Goal: Task Accomplishment & Management: Use online tool/utility

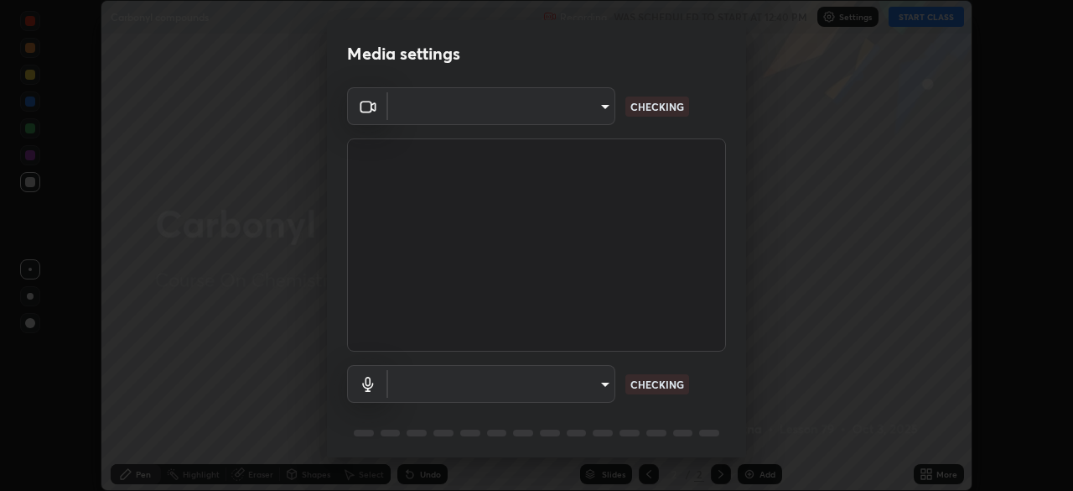
scroll to position [60, 0]
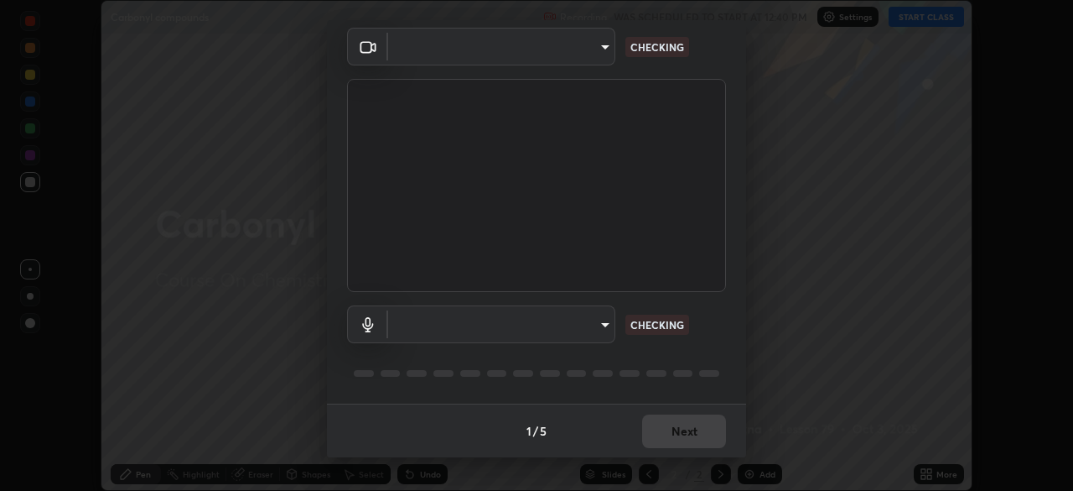
type input "6fd5a11214182fe3dbcd63879dc51230d69f1da36812afabedb7f77605f255ed"
click at [599, 324] on body "Erase all Carbonyl compounds Recording WAS SCHEDULED TO START AT 12:40 PM Setti…" at bounding box center [536, 245] width 1073 height 491
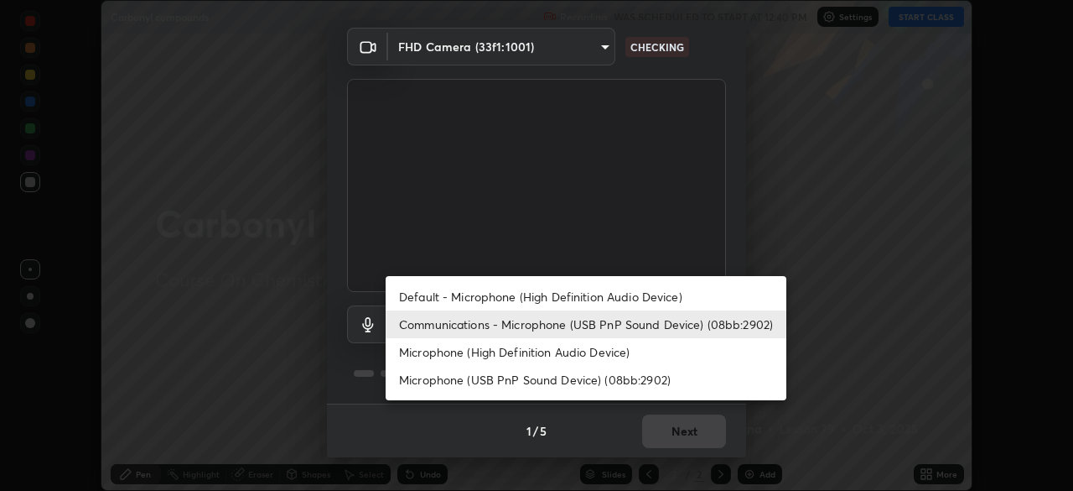
click at [603, 297] on li "Default - Microphone (High Definition Audio Device)" at bounding box center [586, 297] width 401 height 28
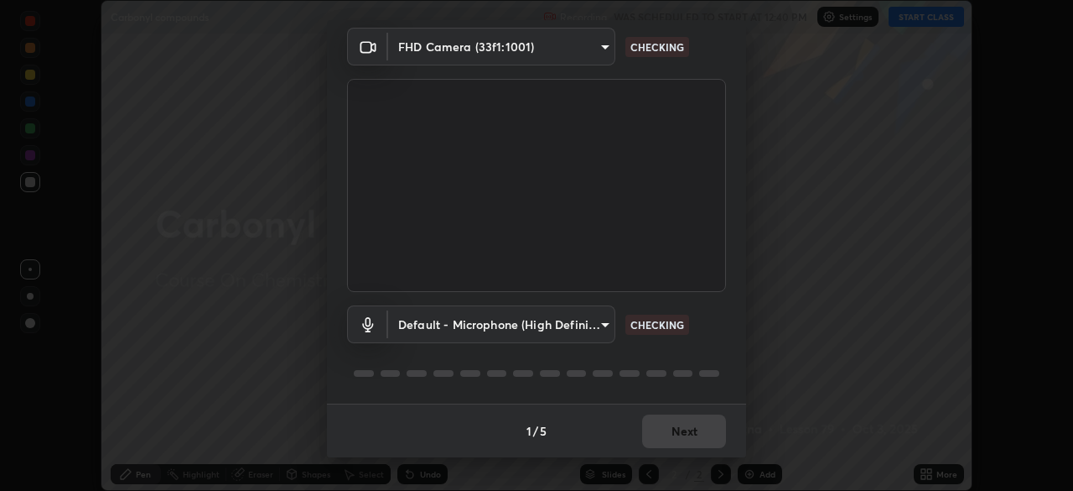
click at [577, 320] on body "Erase all Carbonyl compounds Recording WAS SCHEDULED TO START AT 12:40 PM Setti…" at bounding box center [536, 245] width 1073 height 491
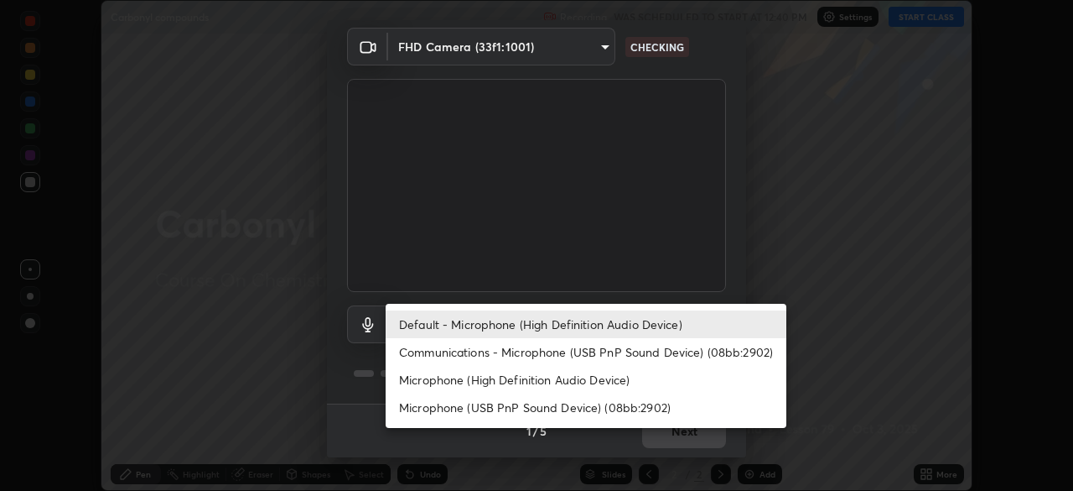
click at [559, 345] on li "Communications - Microphone (USB PnP Sound Device) (08bb:2902)" at bounding box center [586, 352] width 401 height 28
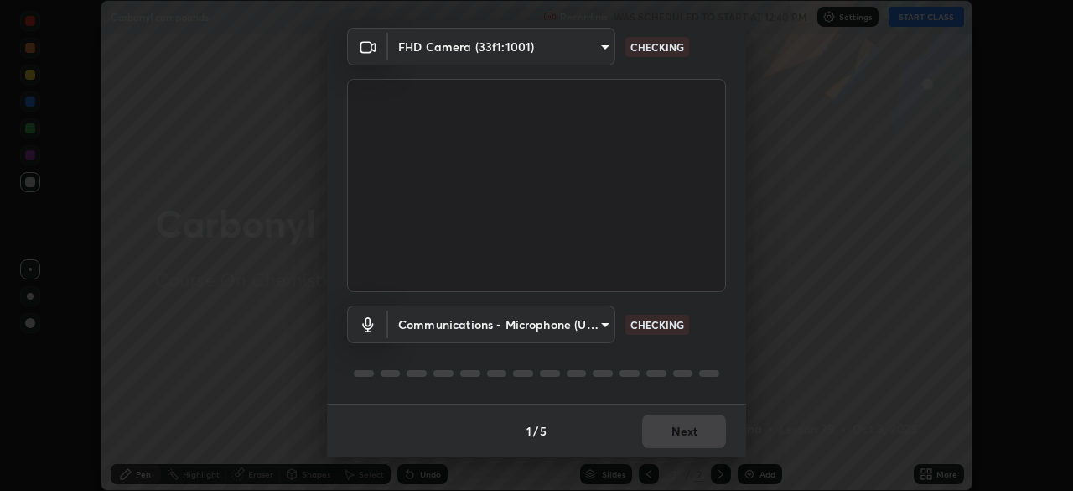
type input "communications"
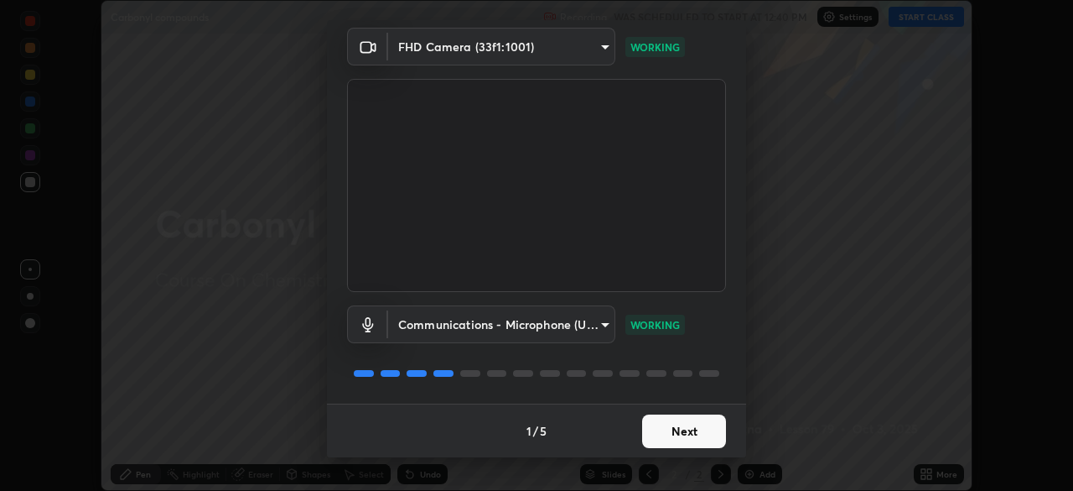
click at [674, 428] on button "Next" at bounding box center [684, 431] width 84 height 34
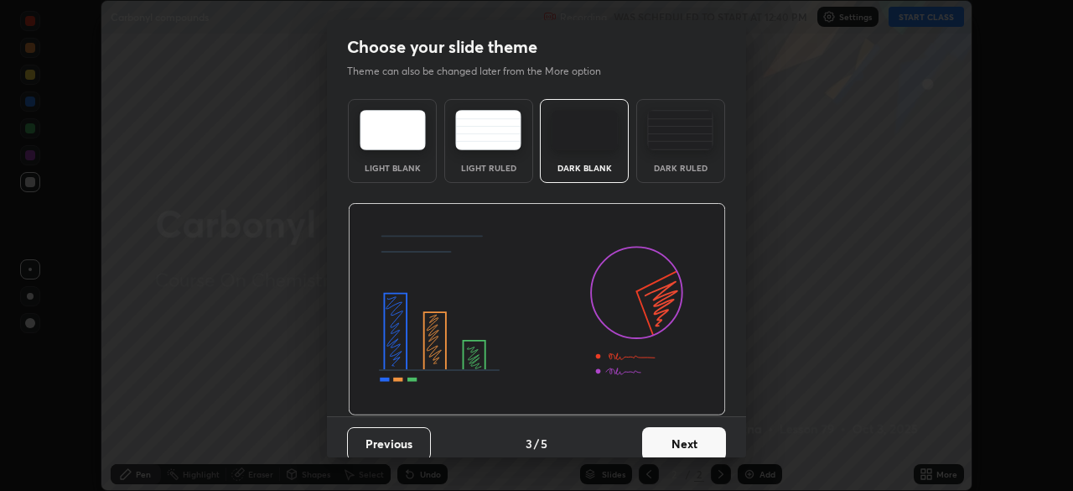
click at [686, 432] on button "Next" at bounding box center [684, 444] width 84 height 34
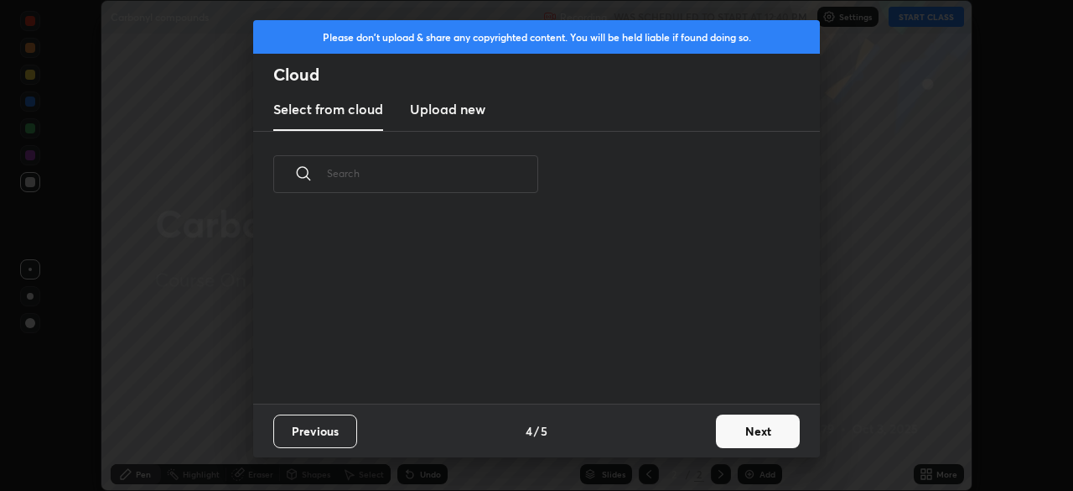
click at [691, 435] on div "Previous 4 / 5 Next" at bounding box center [536, 430] width 567 height 54
click at [706, 432] on div "Previous 4 / 5 Next" at bounding box center [536, 430] width 567 height 54
click at [729, 425] on button "Next" at bounding box center [758, 431] width 84 height 34
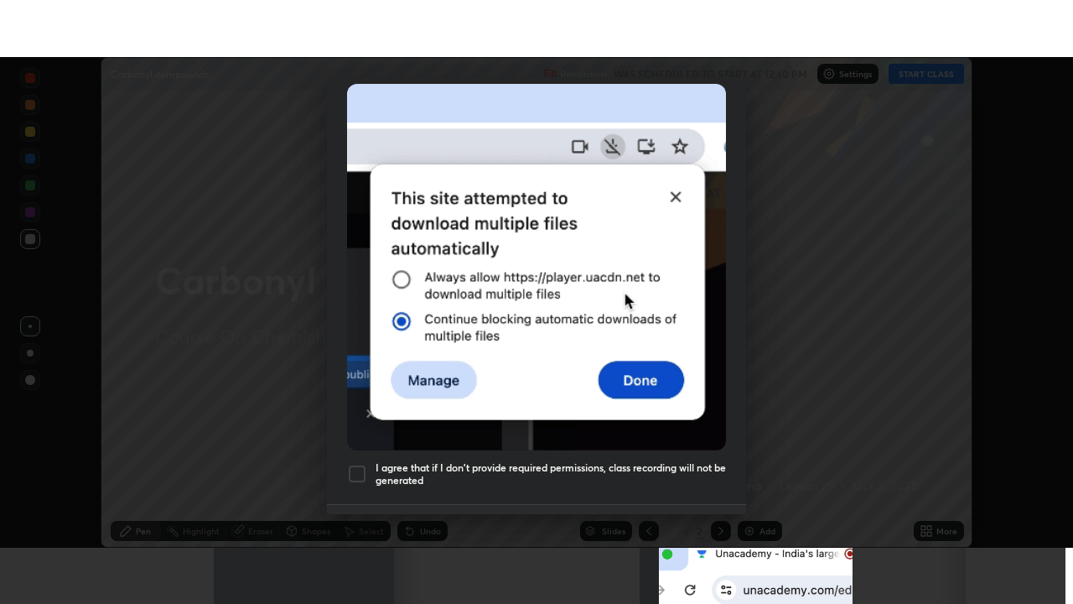
scroll to position [402, 0]
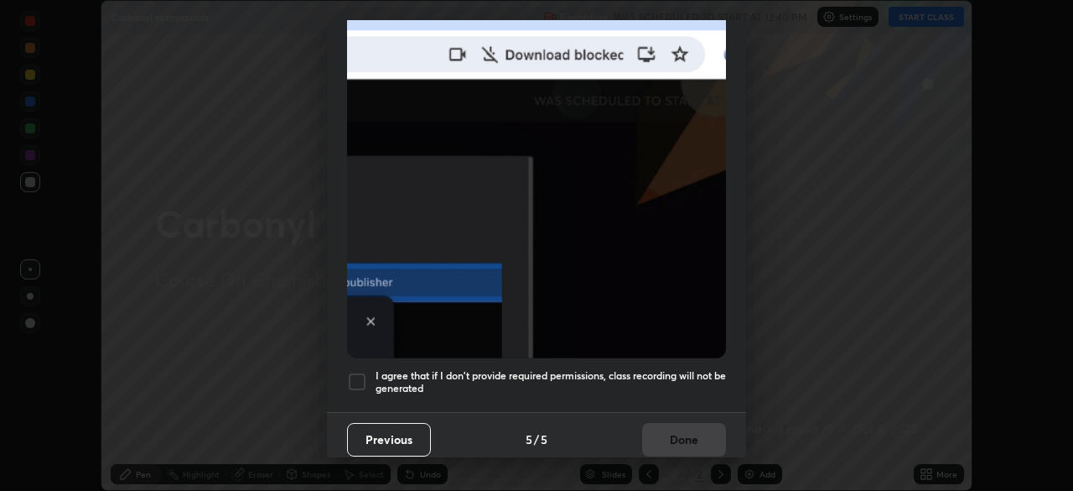
click at [657, 370] on h5 "I agree that if I don't provide required permissions, class recording will not …" at bounding box center [551, 382] width 351 height 26
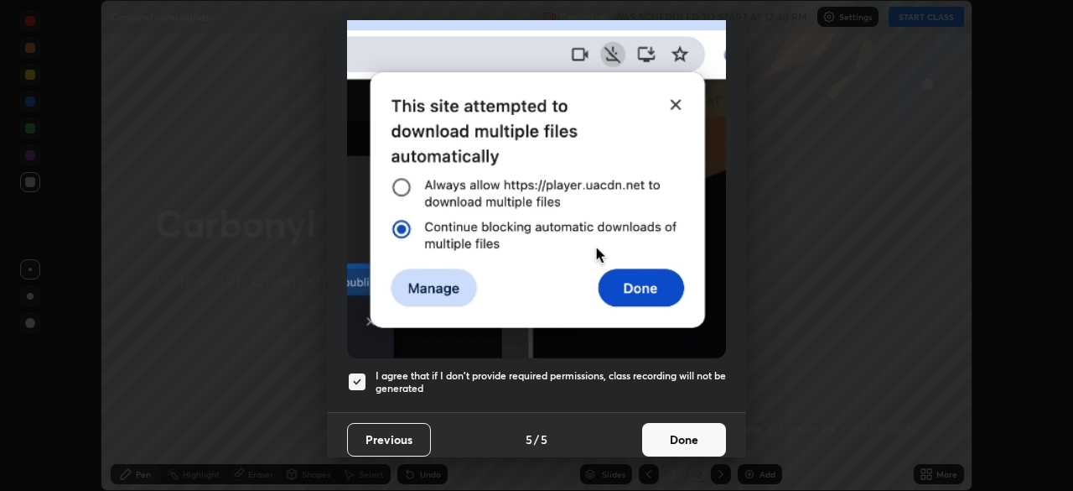
click at [673, 425] on button "Done" at bounding box center [684, 440] width 84 height 34
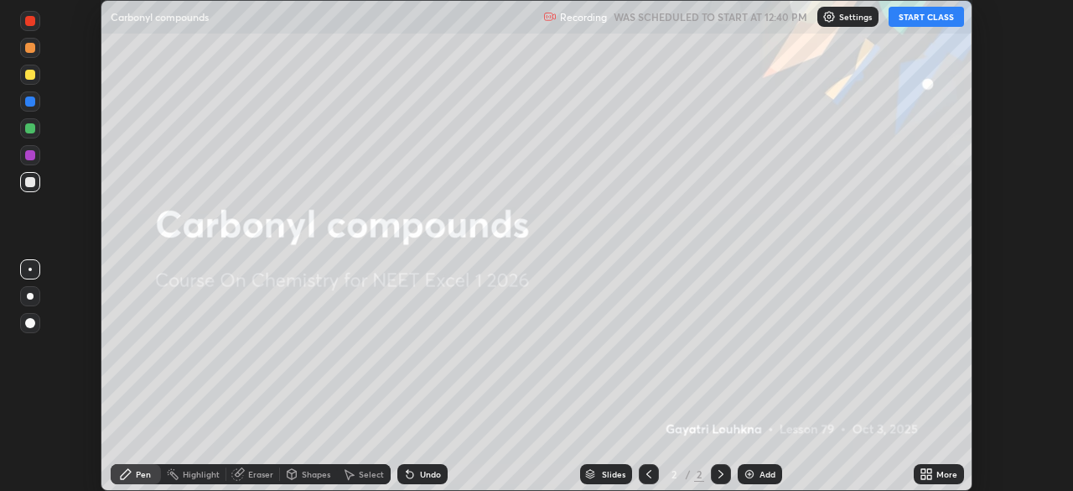
click at [943, 475] on div "More" at bounding box center [947, 474] width 21 height 8
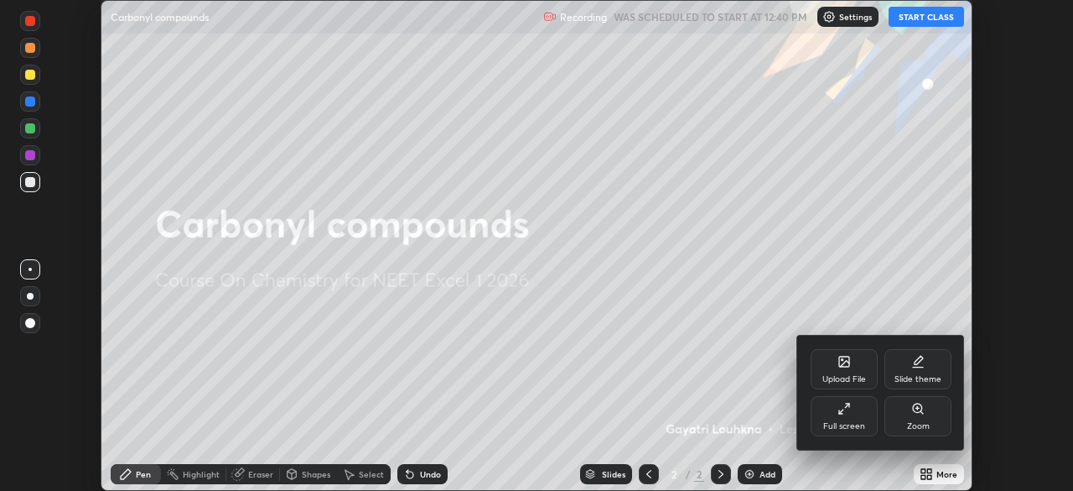
click at [844, 417] on div "Full screen" at bounding box center [844, 416] width 67 height 40
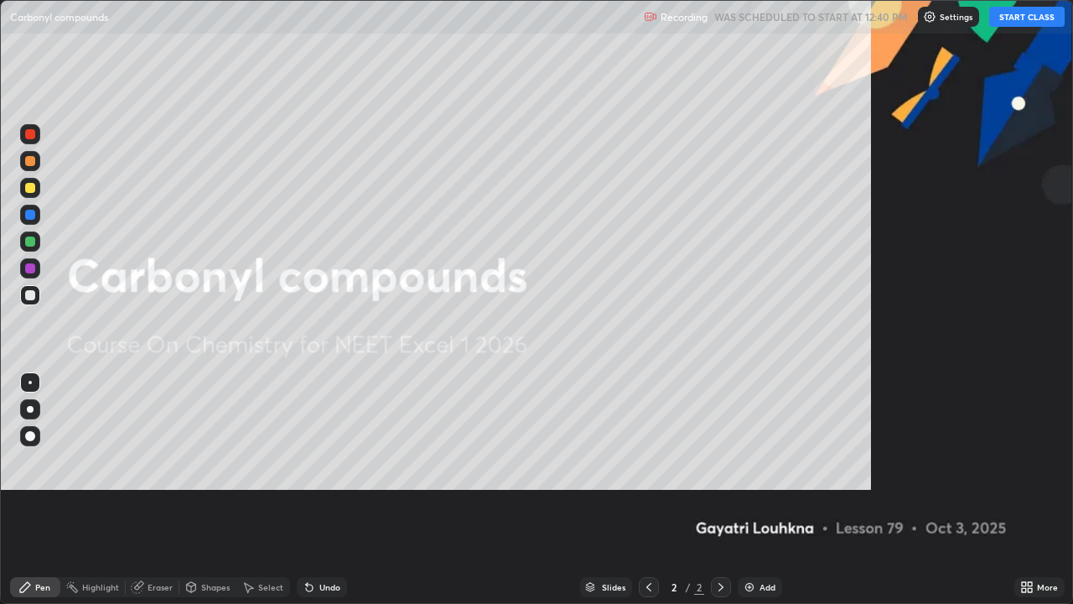
scroll to position [604, 1073]
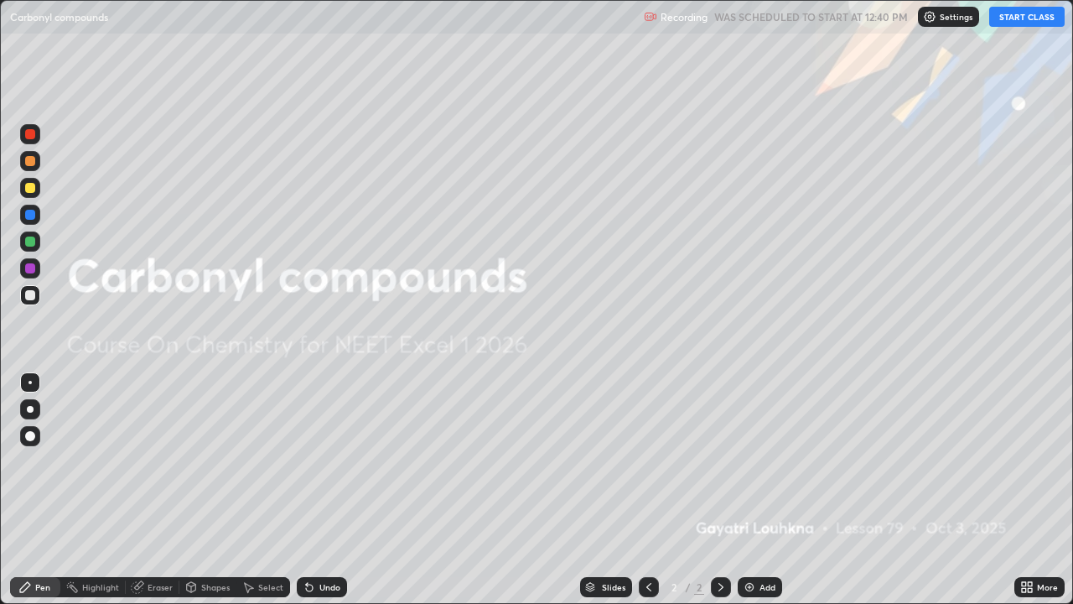
click at [1029, 12] on button "START CLASS" at bounding box center [1026, 17] width 75 height 20
click at [748, 490] on img at bounding box center [749, 586] width 13 height 13
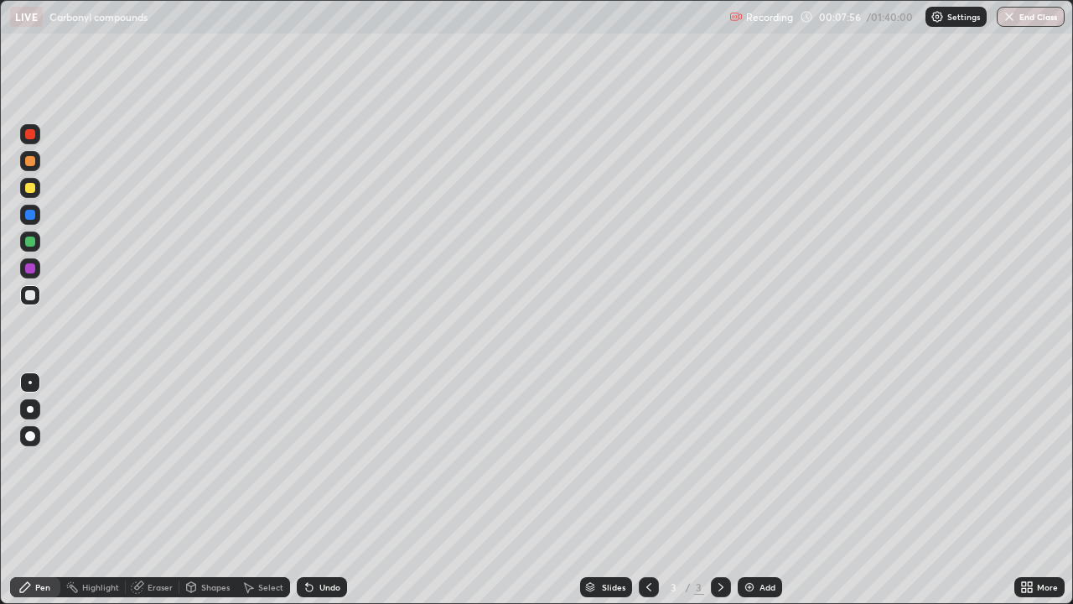
click at [206, 490] on div "Shapes" at bounding box center [207, 587] width 57 height 20
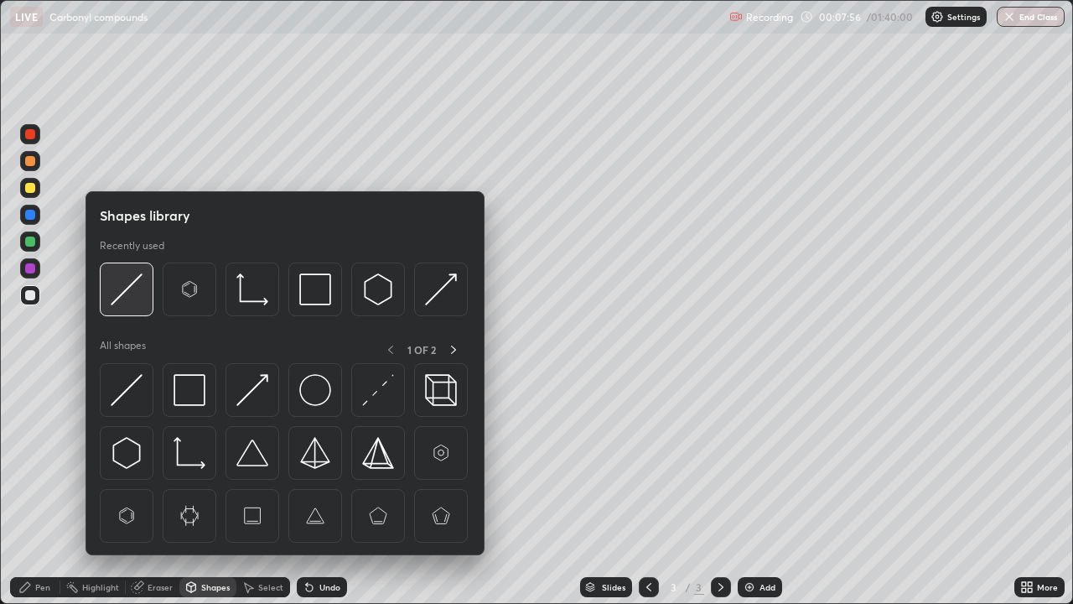
click at [124, 304] on img at bounding box center [127, 289] width 32 height 32
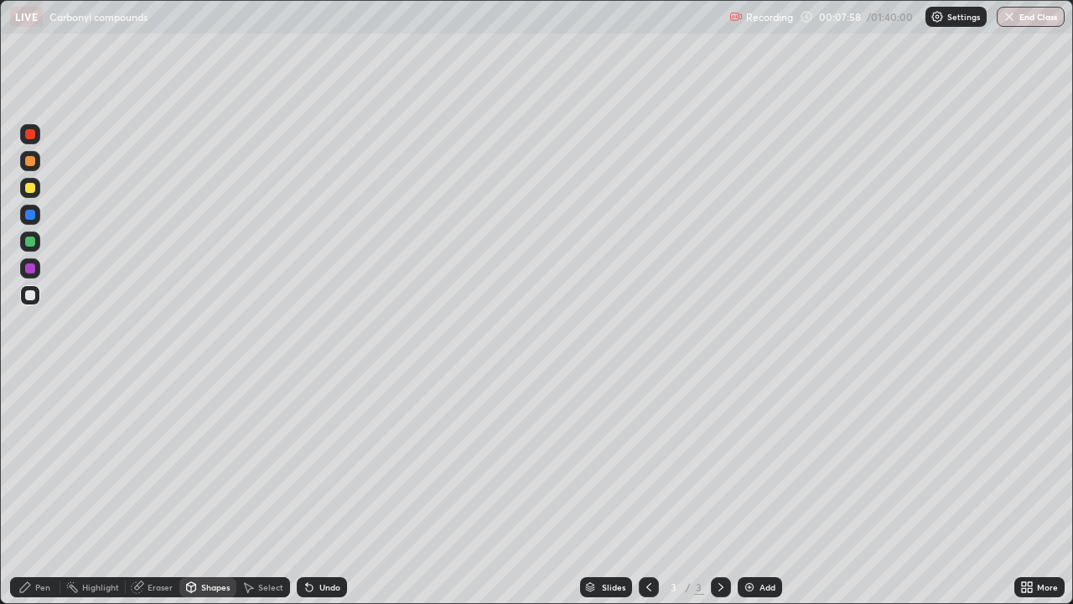
click at [39, 490] on div "Pen" at bounding box center [42, 587] width 15 height 8
click at [31, 194] on div at bounding box center [30, 188] width 20 height 20
click at [201, 490] on div "Shapes" at bounding box center [215, 587] width 29 height 8
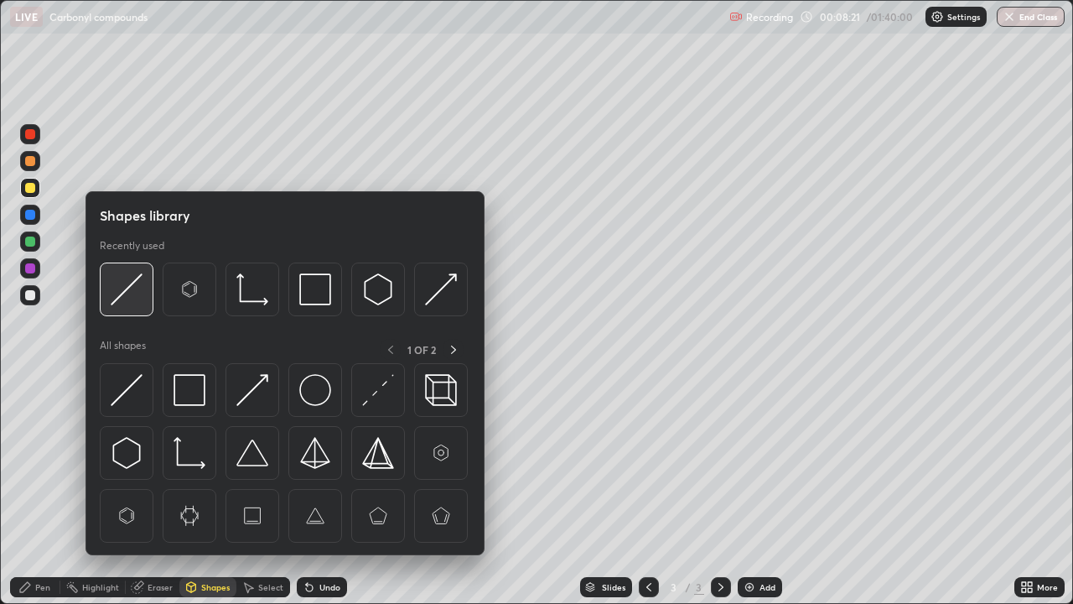
click at [130, 311] on div at bounding box center [127, 289] width 54 height 54
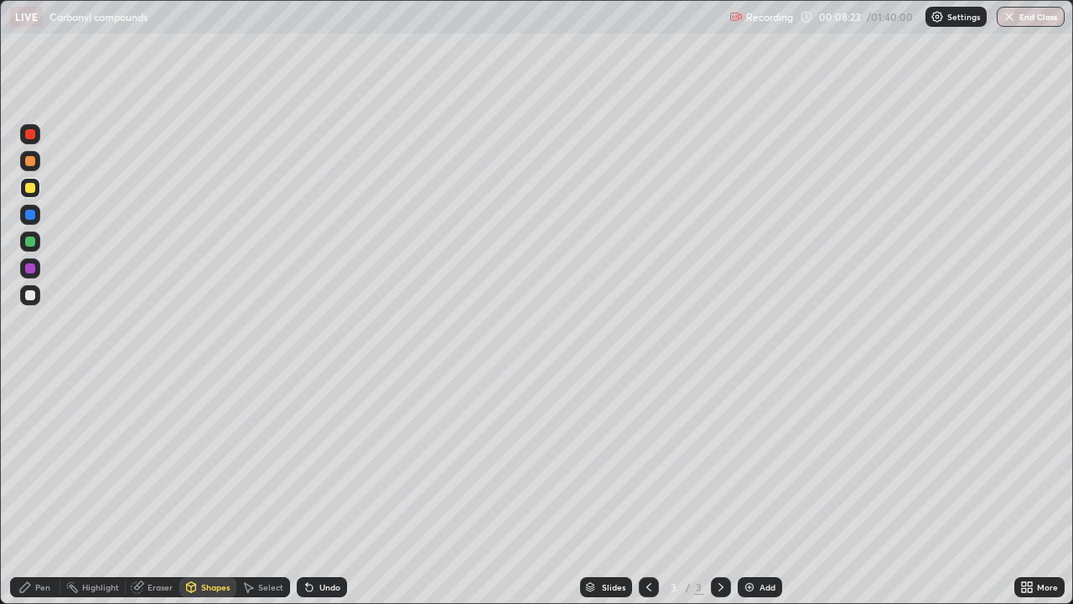
click at [45, 490] on div "Pen" at bounding box center [42, 587] width 15 height 8
click at [25, 298] on div at bounding box center [30, 295] width 10 height 10
click at [32, 268] on div at bounding box center [30, 268] width 10 height 10
click at [35, 304] on div at bounding box center [30, 295] width 20 height 20
click at [36, 300] on div at bounding box center [30, 295] width 20 height 20
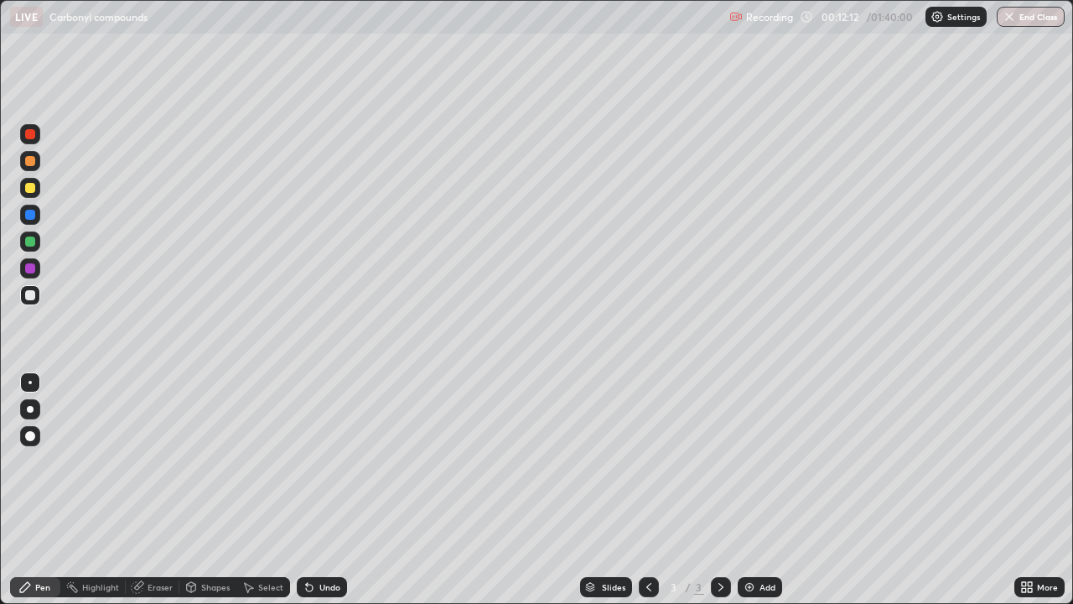
click at [745, 490] on img at bounding box center [749, 586] width 13 height 13
click at [30, 189] on div at bounding box center [30, 188] width 10 height 10
click at [29, 302] on div at bounding box center [30, 295] width 20 height 20
click at [38, 242] on div at bounding box center [30, 241] width 20 height 20
click at [36, 300] on div at bounding box center [30, 295] width 20 height 20
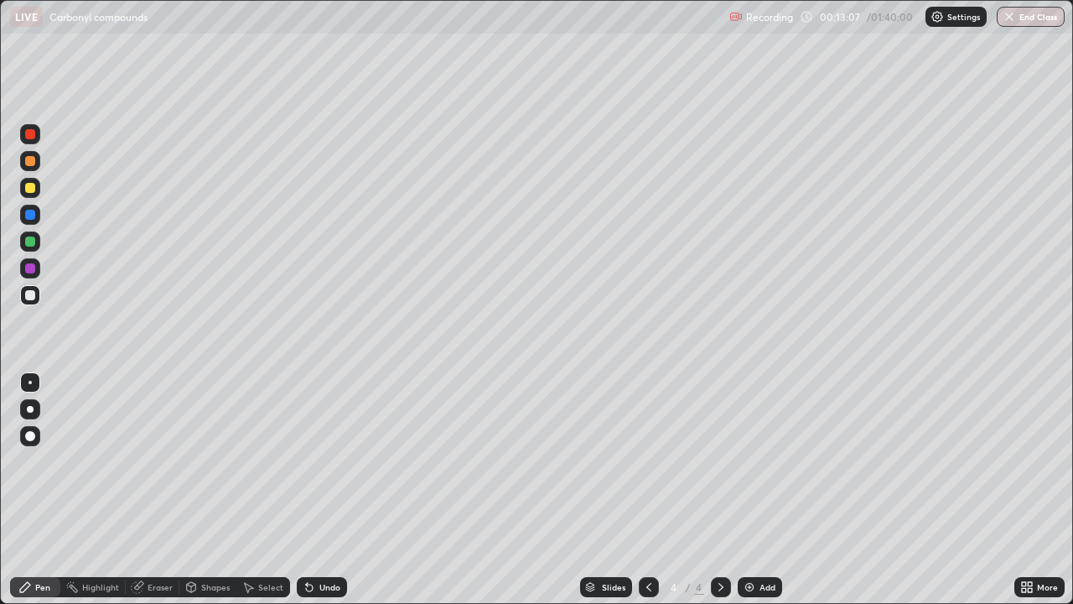
click at [34, 273] on div at bounding box center [30, 268] width 20 height 20
click at [38, 298] on div at bounding box center [30, 295] width 20 height 20
click at [28, 247] on div at bounding box center [30, 241] width 20 height 20
click at [31, 190] on div at bounding box center [30, 188] width 10 height 10
click at [748, 490] on img at bounding box center [749, 586] width 13 height 13
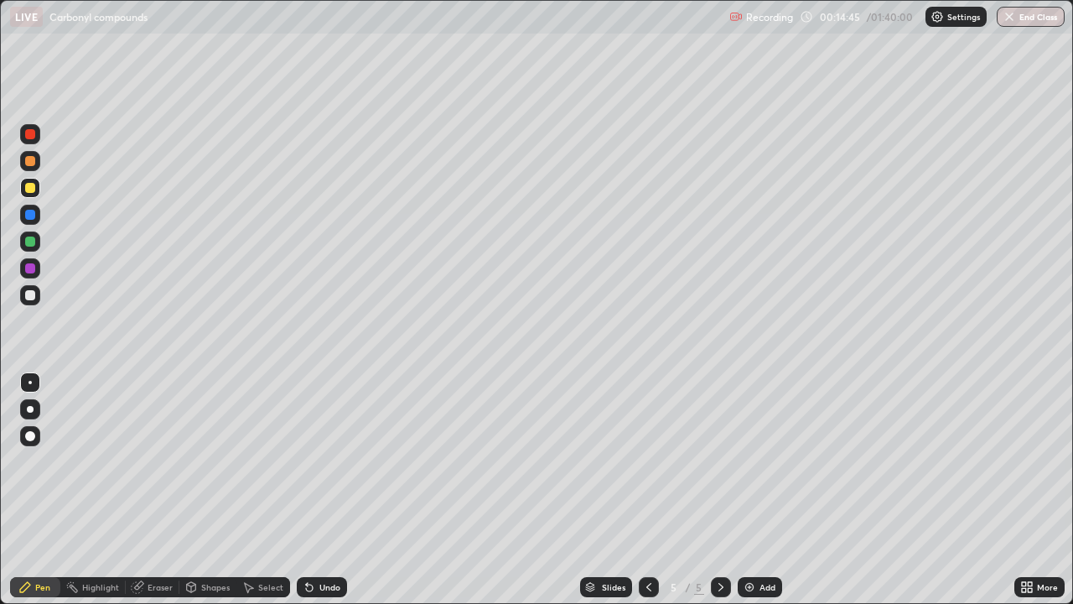
click at [33, 296] on div at bounding box center [30, 295] width 10 height 10
click at [159, 490] on div "Eraser" at bounding box center [160, 587] width 25 height 8
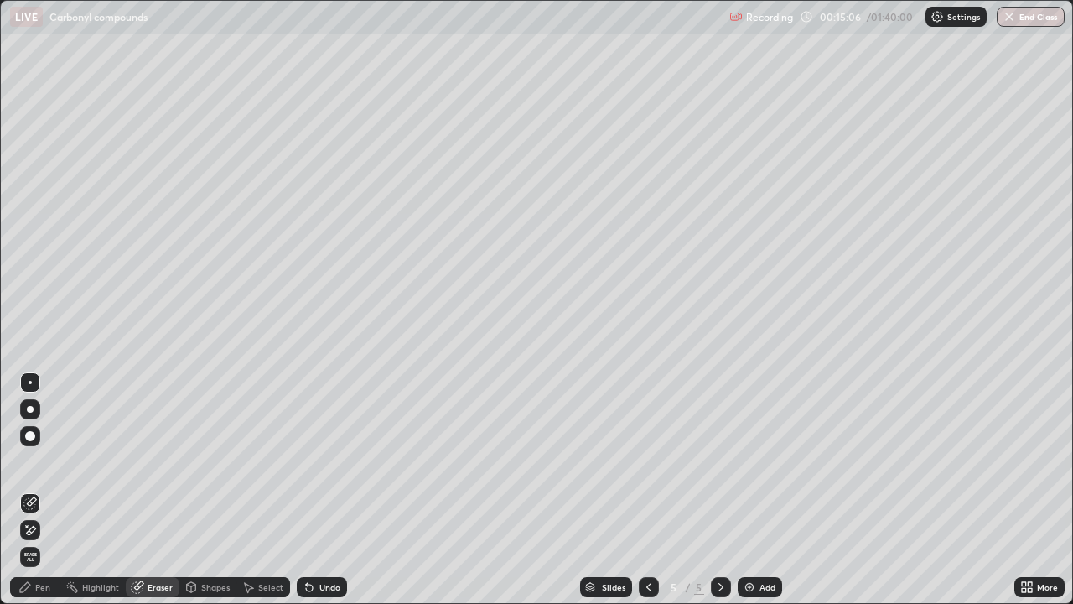
click at [41, 490] on div "Pen" at bounding box center [42, 587] width 15 height 8
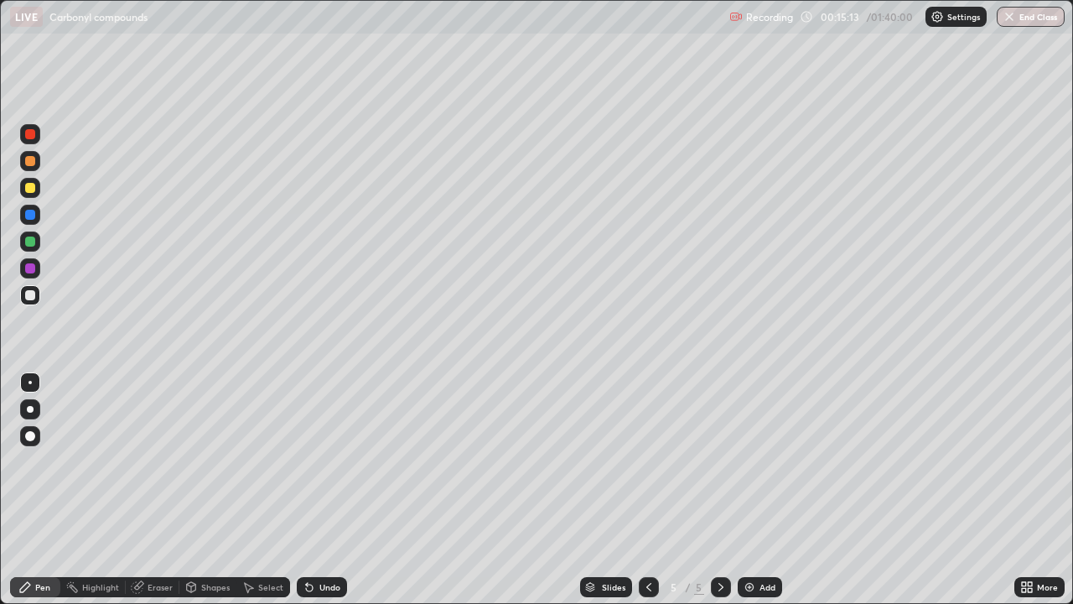
click at [29, 296] on div at bounding box center [30, 295] width 10 height 10
click at [203, 490] on div "Shapes" at bounding box center [207, 587] width 57 height 20
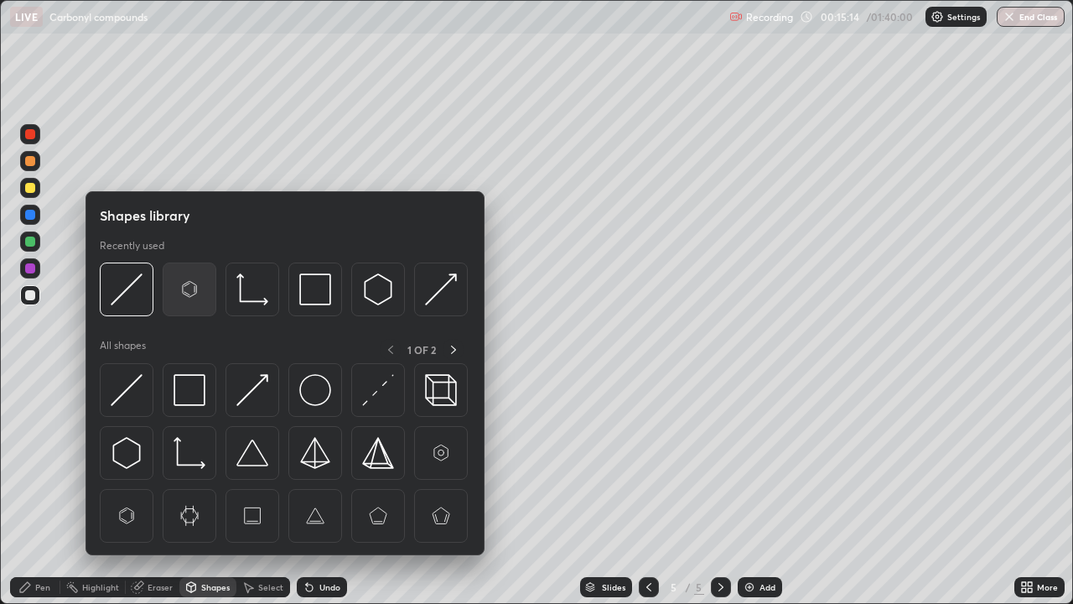
click at [189, 292] on img at bounding box center [190, 289] width 32 height 32
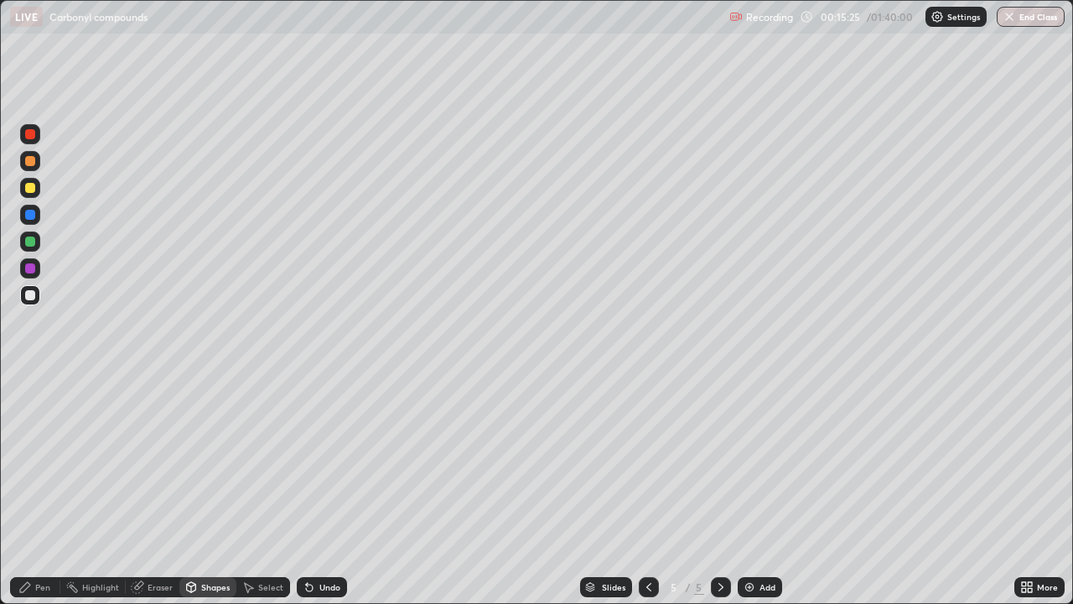
click at [39, 490] on div "Pen" at bounding box center [42, 587] width 15 height 8
click at [29, 242] on div at bounding box center [30, 241] width 10 height 10
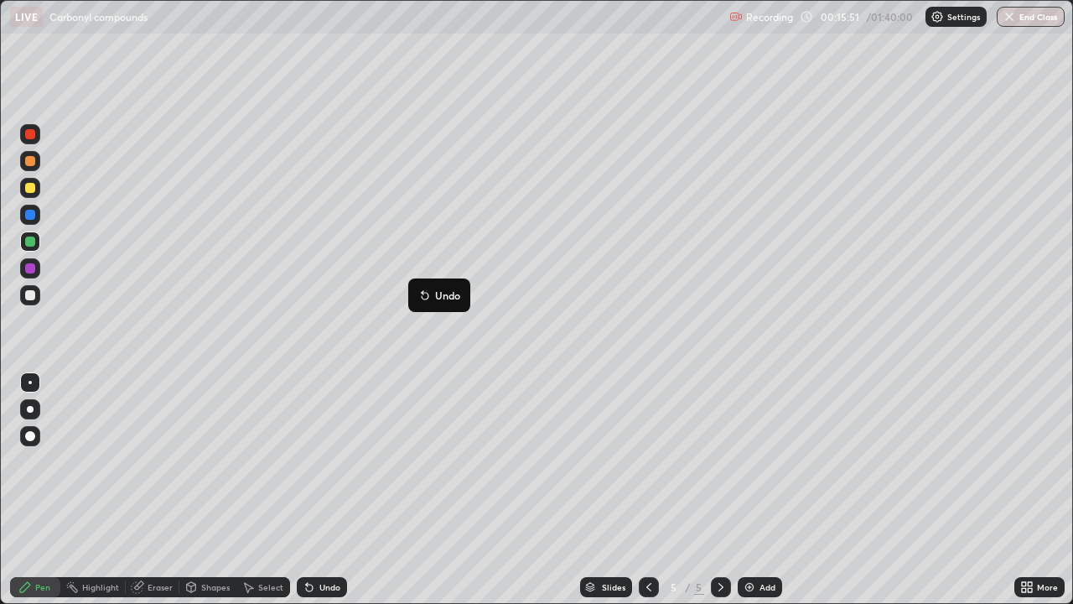
click at [417, 289] on button "Undo" at bounding box center [439, 295] width 49 height 20
click at [25, 296] on div at bounding box center [30, 295] width 10 height 10
click at [26, 215] on div at bounding box center [30, 215] width 10 height 10
click at [31, 303] on div at bounding box center [30, 295] width 20 height 20
click at [29, 188] on div at bounding box center [30, 188] width 10 height 10
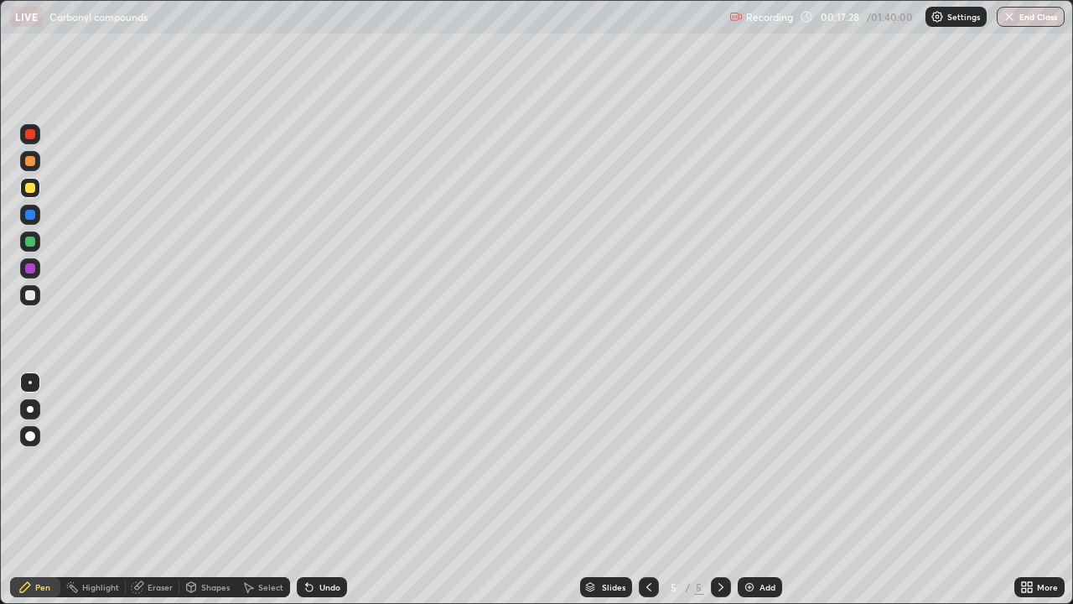
click at [647, 490] on icon at bounding box center [648, 586] width 13 height 13
click at [721, 490] on icon at bounding box center [720, 586] width 13 height 13
click at [648, 490] on icon at bounding box center [648, 586] width 13 height 13
click at [719, 490] on icon at bounding box center [720, 586] width 13 height 13
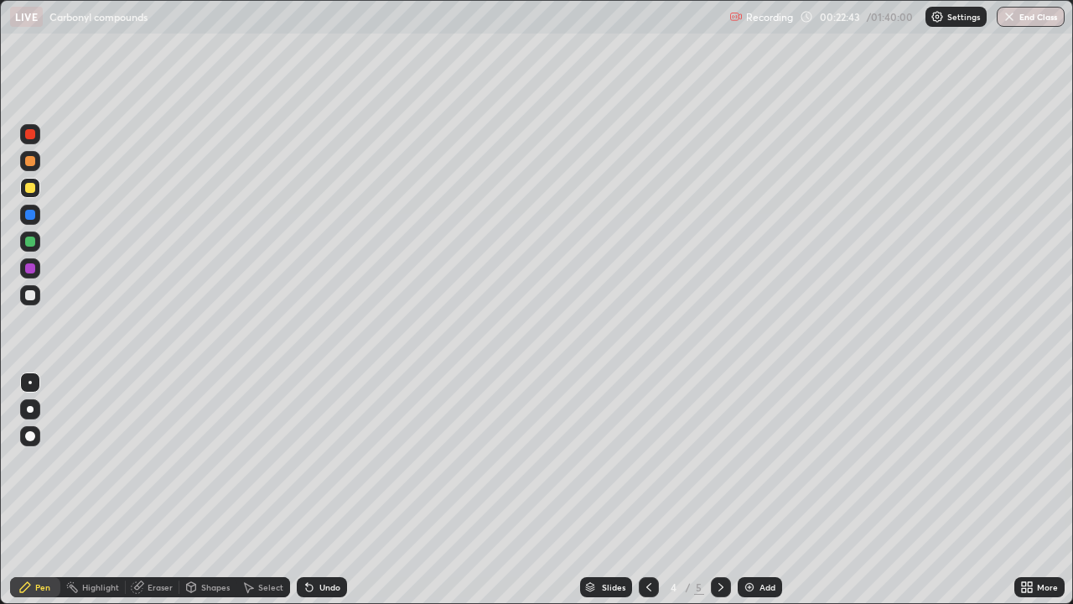
click at [719, 490] on icon at bounding box center [720, 586] width 13 height 13
click at [746, 490] on img at bounding box center [749, 586] width 13 height 13
click at [32, 297] on div at bounding box center [30, 295] width 10 height 10
click at [31, 188] on div at bounding box center [30, 188] width 10 height 10
click at [31, 299] on div at bounding box center [30, 295] width 10 height 10
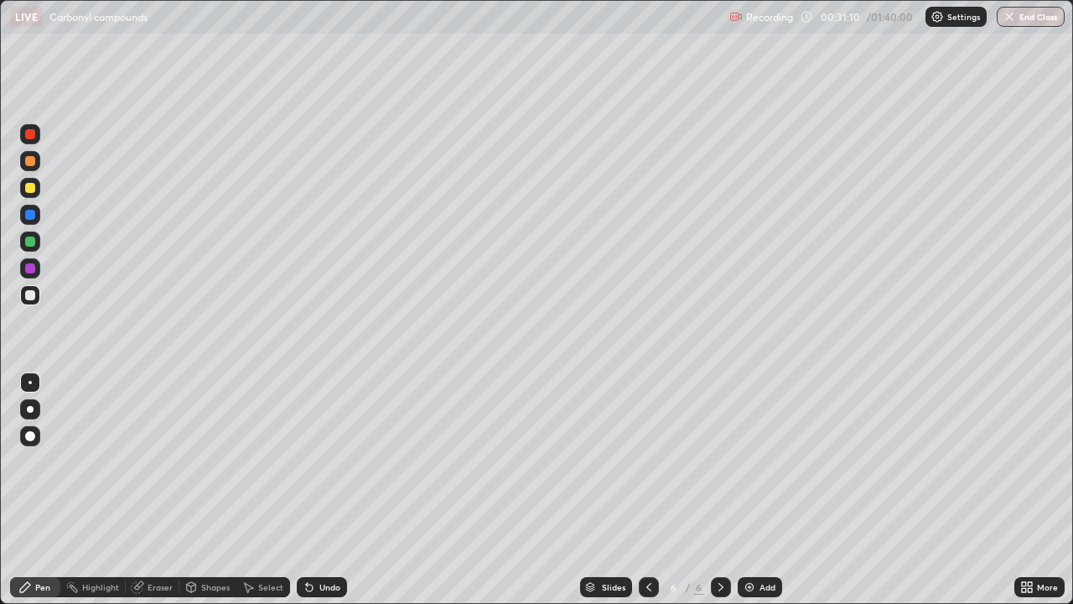
click at [28, 187] on div at bounding box center [30, 188] width 10 height 10
click at [740, 490] on div "Add" at bounding box center [760, 587] width 44 height 20
click at [166, 490] on div "Eraser" at bounding box center [153, 587] width 54 height 20
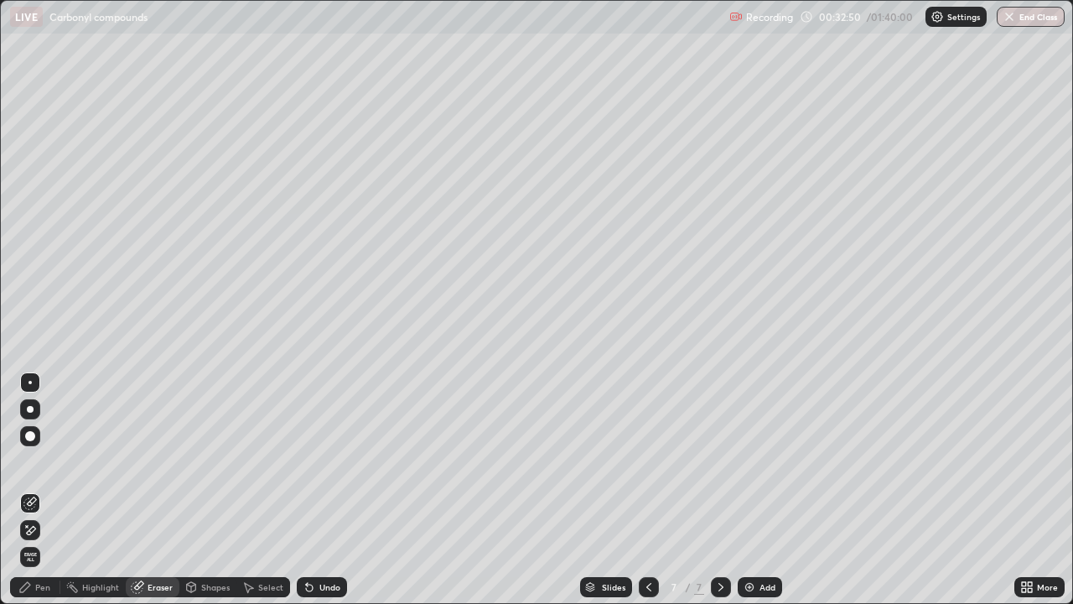
click at [39, 490] on div "Pen" at bounding box center [42, 587] width 15 height 8
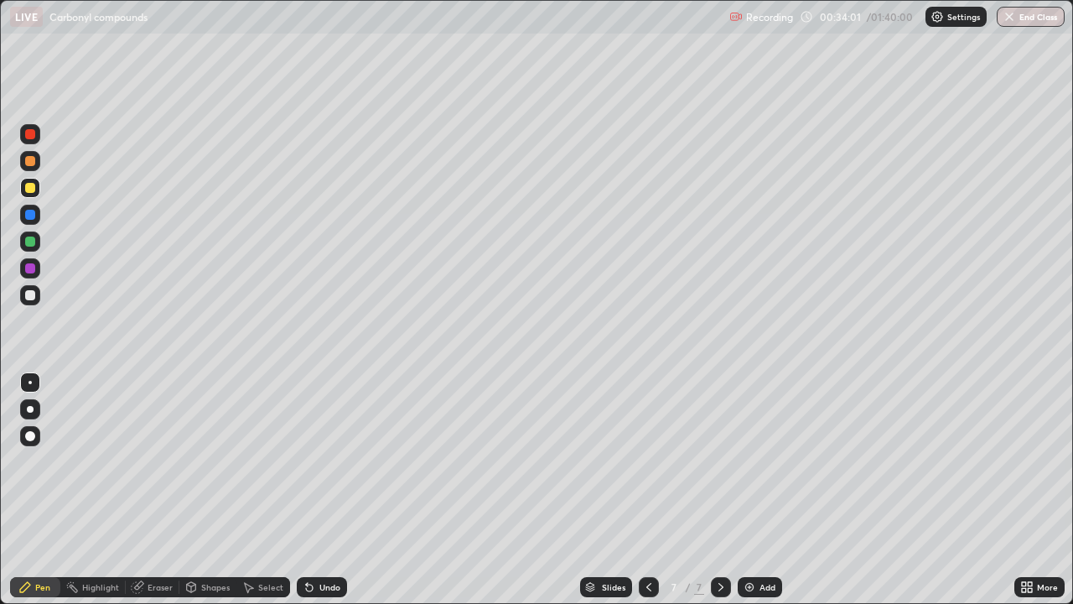
click at [30, 269] on div at bounding box center [30, 268] width 10 height 10
click at [31, 241] on div at bounding box center [30, 241] width 10 height 10
click at [34, 297] on div at bounding box center [30, 295] width 10 height 10
click at [647, 490] on icon at bounding box center [648, 586] width 13 height 13
click at [719, 490] on icon at bounding box center [720, 586] width 13 height 13
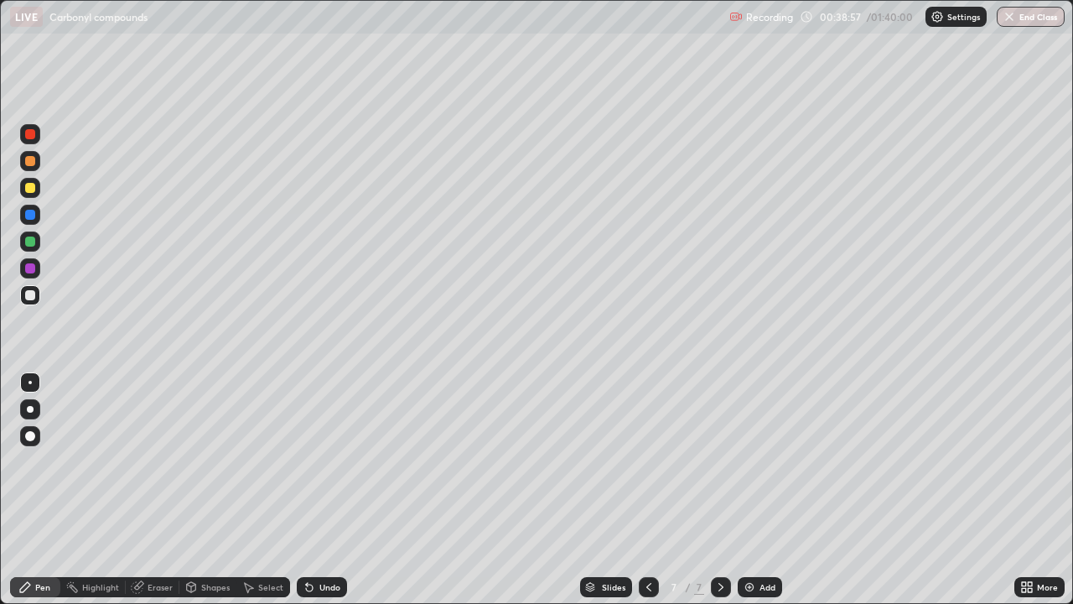
click at [756, 490] on div "Add" at bounding box center [760, 587] width 44 height 20
click at [647, 490] on icon at bounding box center [648, 586] width 13 height 13
click at [158, 490] on div "Eraser" at bounding box center [160, 587] width 25 height 8
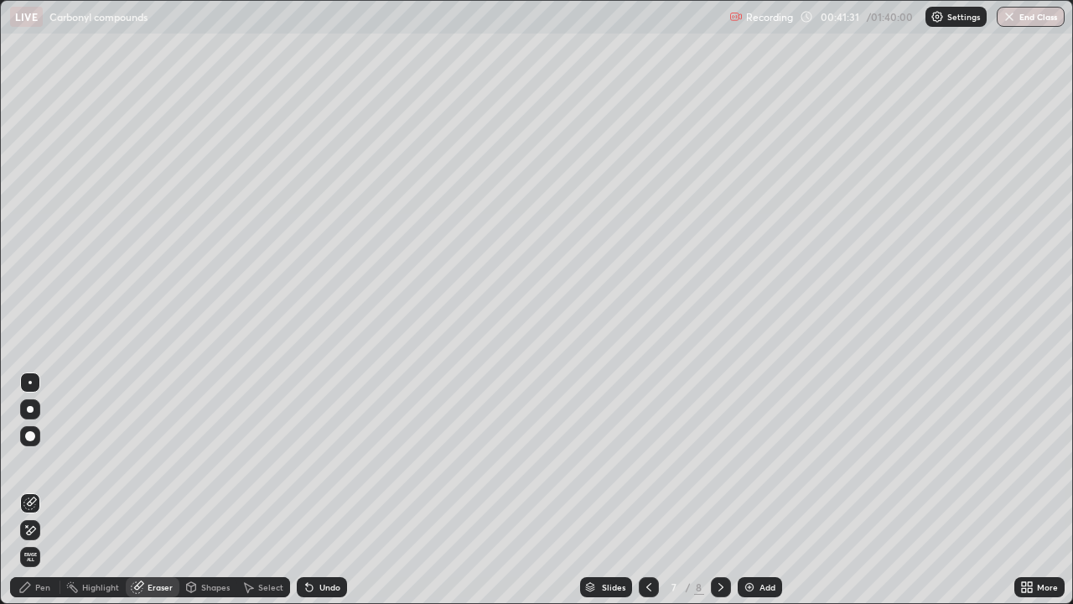
click at [40, 490] on div "Pen" at bounding box center [42, 587] width 15 height 8
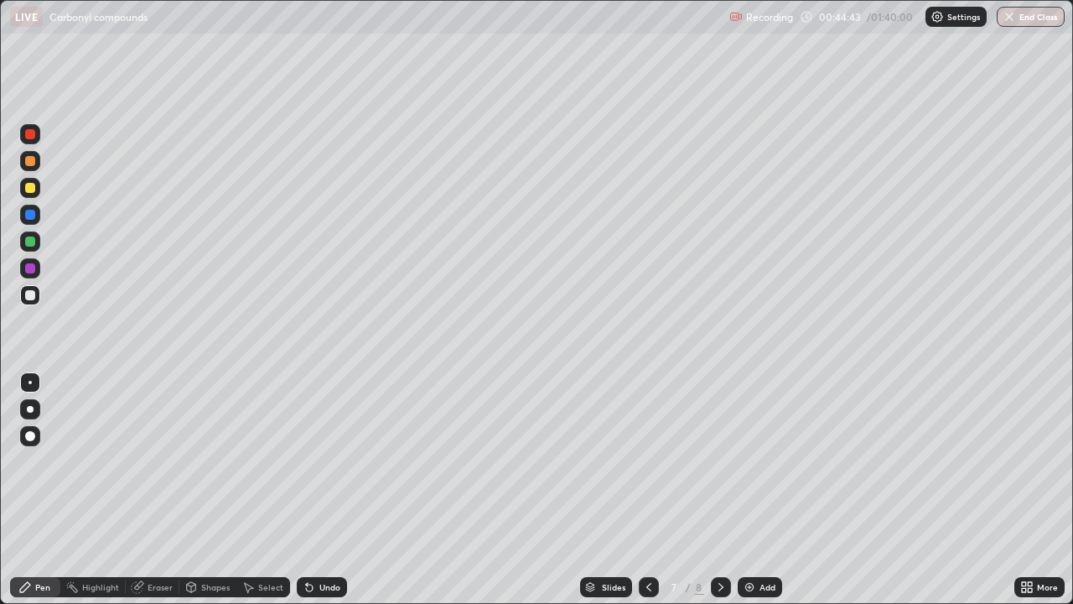
click at [719, 490] on icon at bounding box center [720, 586] width 13 height 13
click at [751, 490] on img at bounding box center [749, 586] width 13 height 13
click at [31, 299] on div at bounding box center [30, 295] width 10 height 10
click at [153, 490] on div "Eraser" at bounding box center [160, 587] width 25 height 8
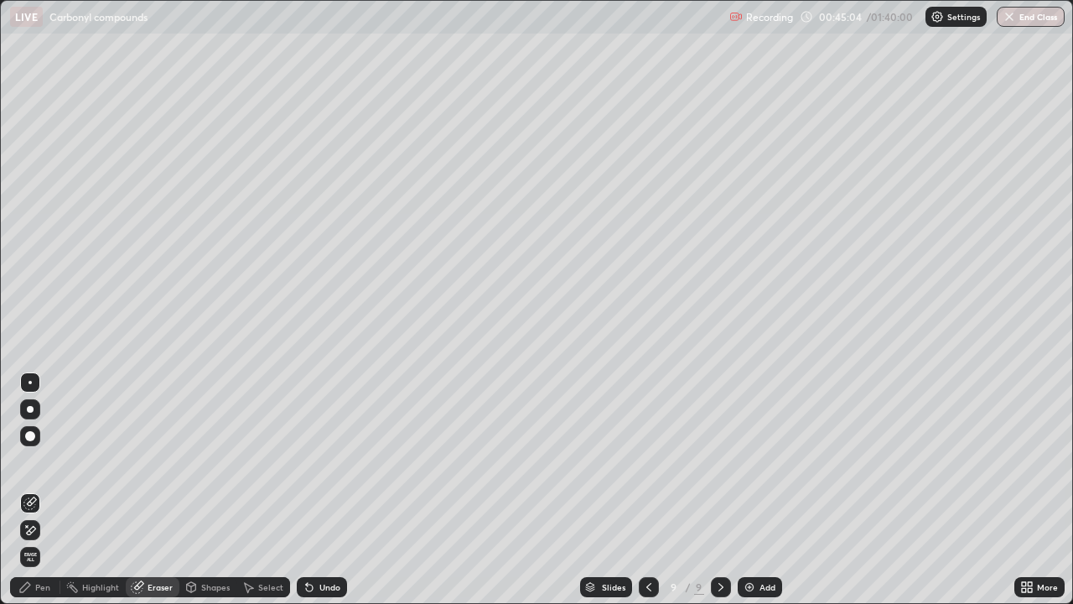
click at [46, 490] on div "Pen" at bounding box center [42, 587] width 15 height 8
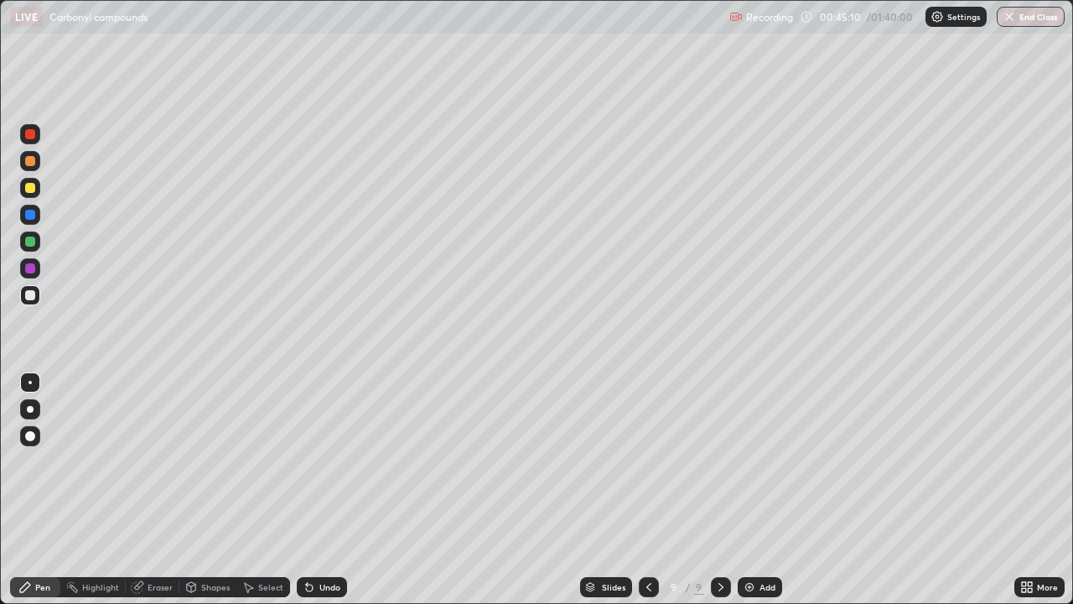
click at [154, 490] on div "Eraser" at bounding box center [160, 587] width 25 height 8
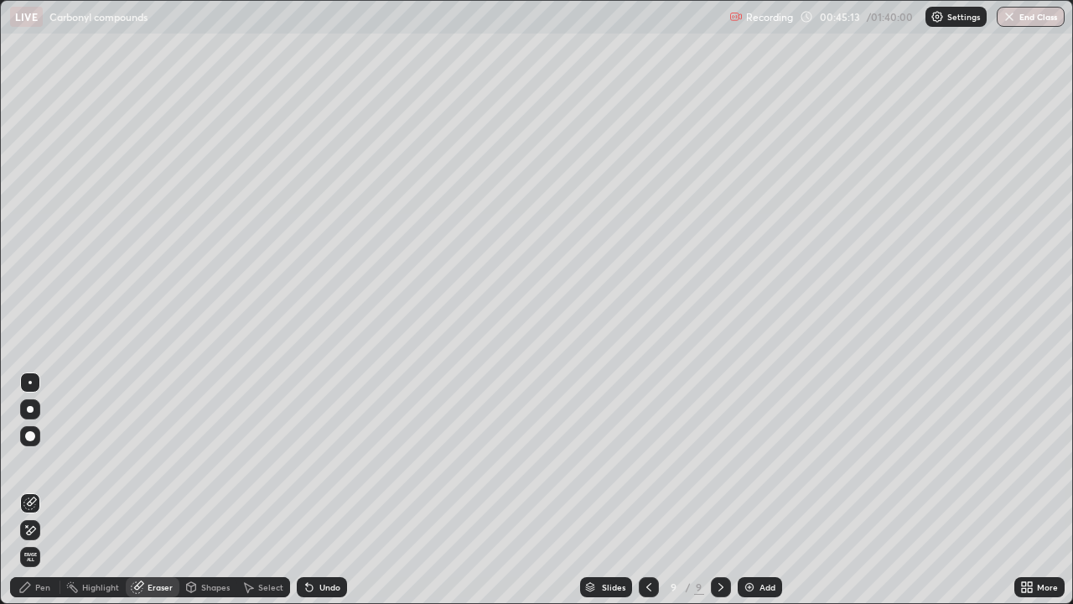
click at [36, 490] on div "Pen" at bounding box center [42, 587] width 15 height 8
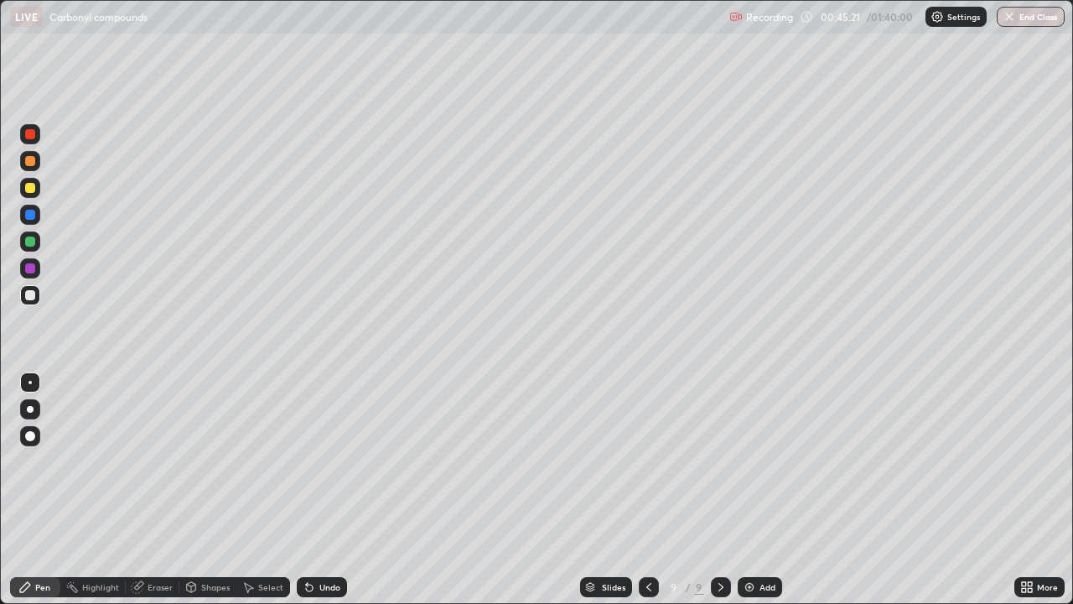
click at [217, 490] on div "Shapes" at bounding box center [215, 587] width 29 height 8
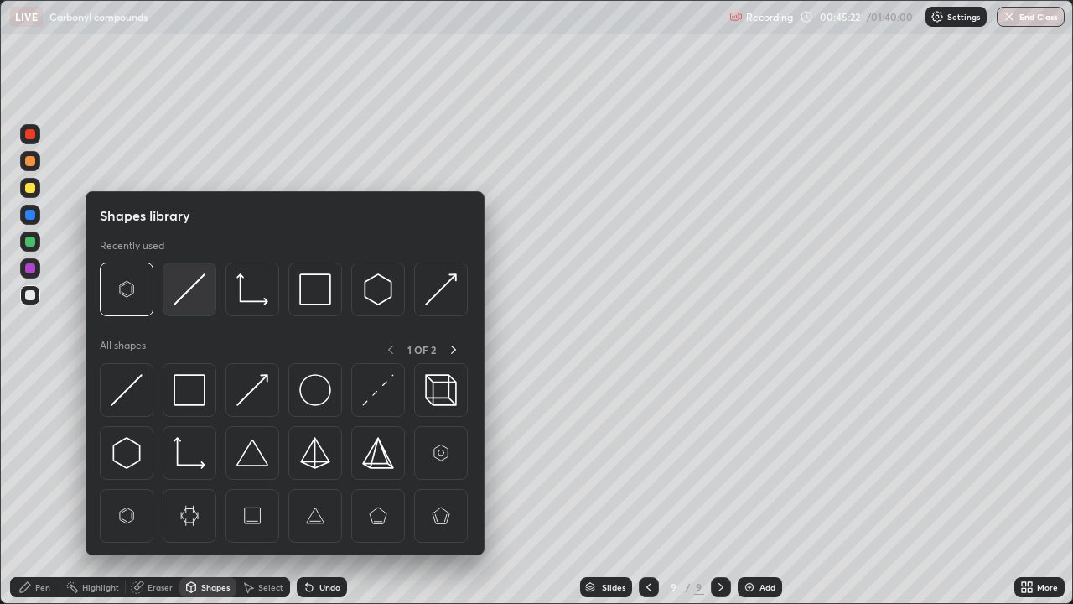
click at [186, 299] on img at bounding box center [190, 289] width 32 height 32
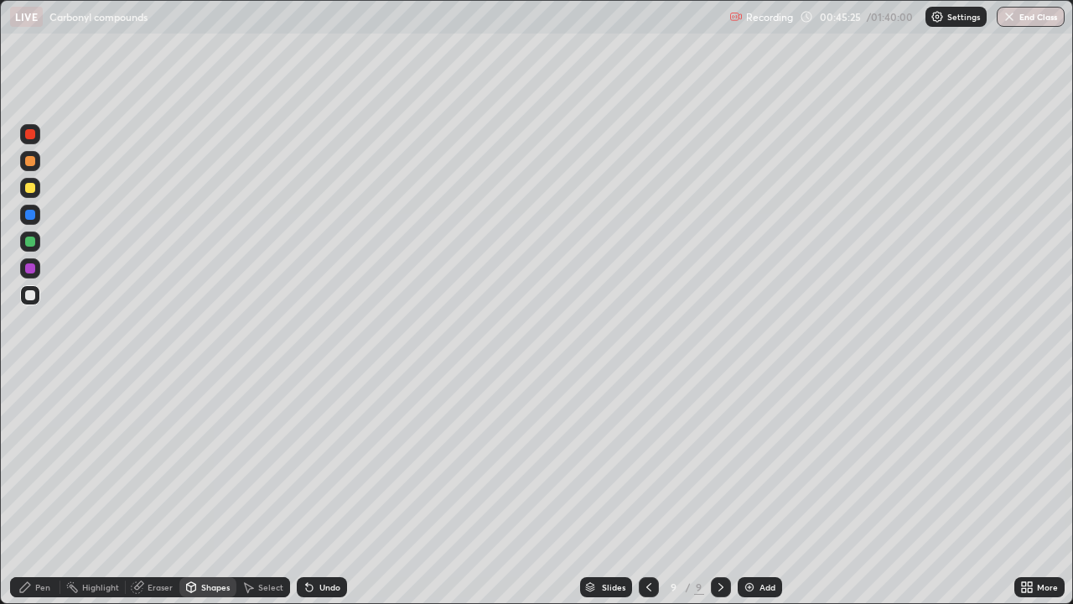
click at [50, 490] on div "Pen" at bounding box center [35, 587] width 50 height 20
click at [32, 195] on div at bounding box center [30, 188] width 20 height 20
click at [31, 241] on div at bounding box center [30, 241] width 10 height 10
click at [32, 296] on div at bounding box center [30, 295] width 10 height 10
click at [745, 490] on img at bounding box center [749, 586] width 13 height 13
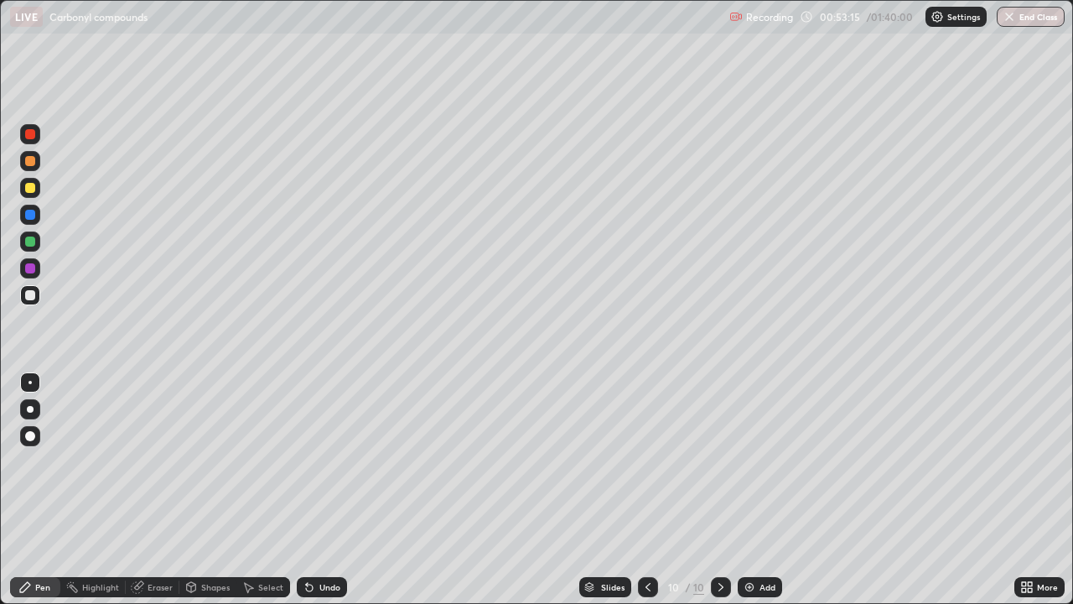
click at [31, 299] on div at bounding box center [30, 295] width 10 height 10
click at [29, 190] on div at bounding box center [30, 188] width 10 height 10
click at [34, 138] on div at bounding box center [30, 134] width 20 height 20
click at [33, 266] on div at bounding box center [30, 268] width 10 height 10
click at [31, 242] on div at bounding box center [30, 241] width 10 height 10
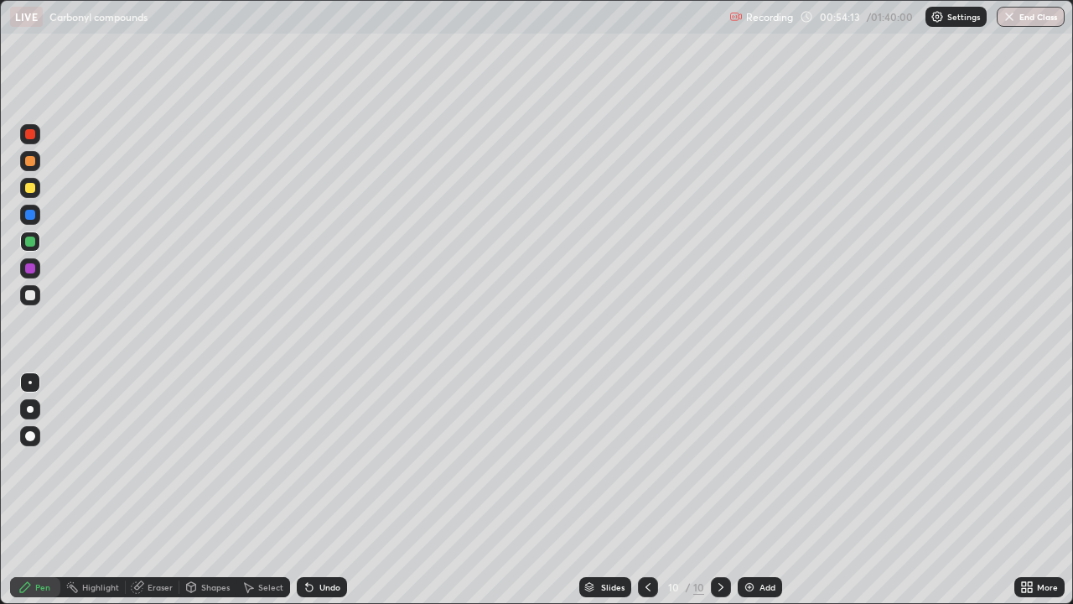
click at [32, 190] on div at bounding box center [30, 188] width 10 height 10
click at [31, 298] on div at bounding box center [30, 295] width 10 height 10
click at [159, 490] on div "Eraser" at bounding box center [160, 587] width 25 height 8
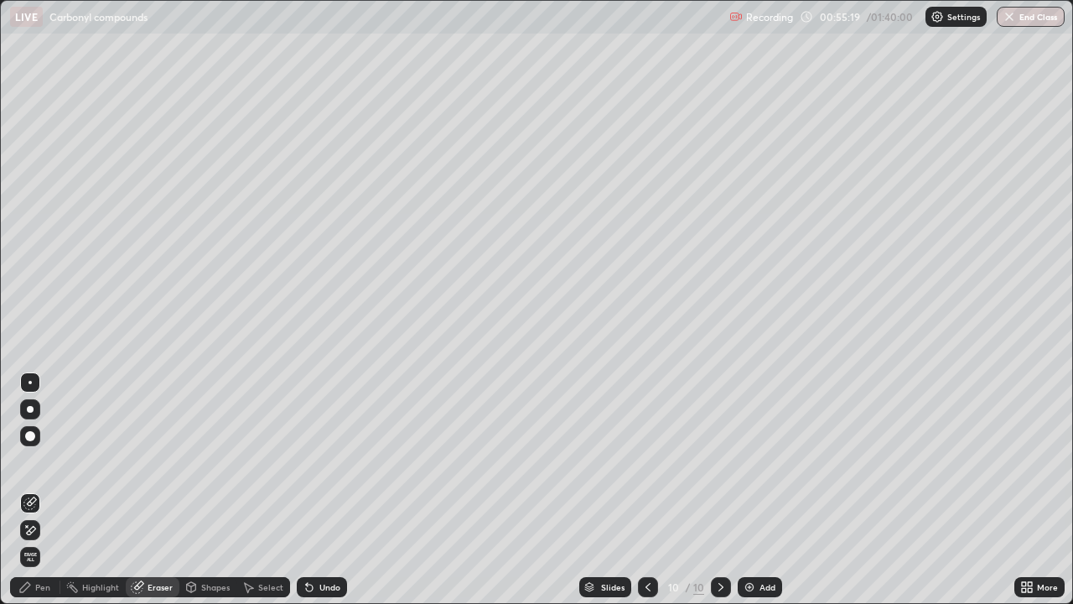
click at [50, 490] on div "Pen" at bounding box center [35, 587] width 50 height 20
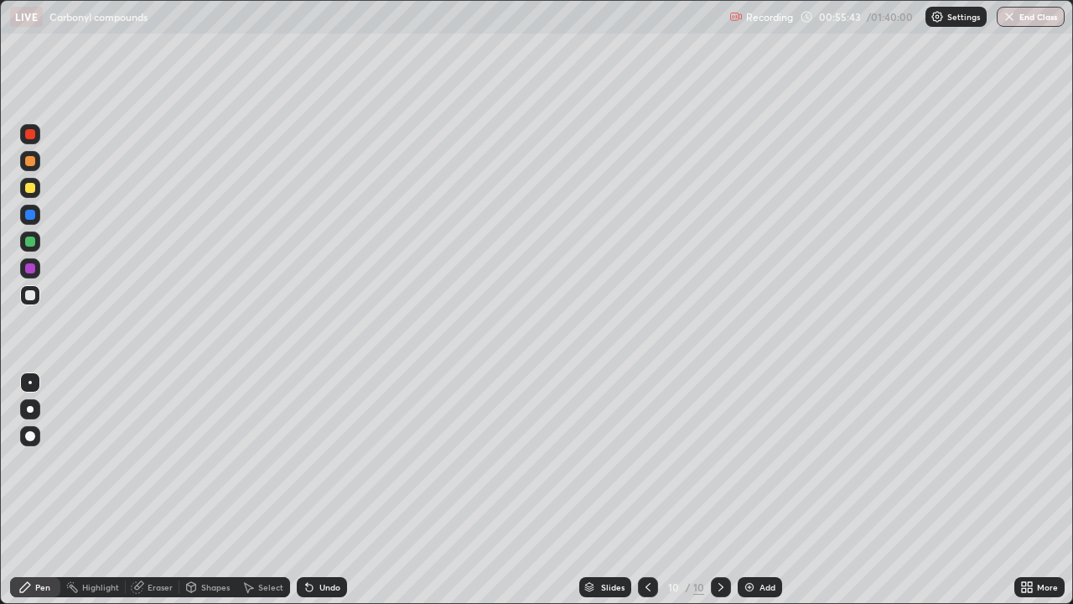
click at [30, 216] on div at bounding box center [30, 215] width 10 height 10
click at [29, 294] on div at bounding box center [30, 295] width 10 height 10
click at [23, 241] on div at bounding box center [30, 241] width 20 height 20
click at [28, 299] on div at bounding box center [30, 295] width 10 height 10
click at [29, 267] on div at bounding box center [30, 268] width 10 height 10
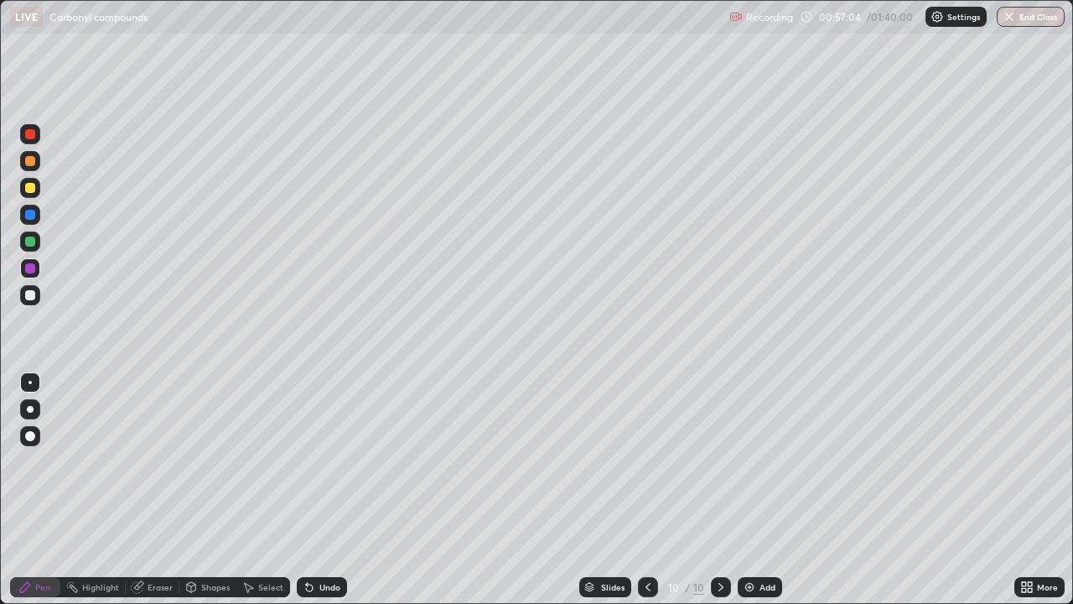
click at [28, 304] on div at bounding box center [30, 295] width 20 height 20
click at [32, 216] on div at bounding box center [30, 215] width 10 height 10
click at [33, 163] on div at bounding box center [30, 161] width 10 height 10
click at [647, 490] on icon at bounding box center [647, 586] width 13 height 13
click at [210, 490] on div "Shapes" at bounding box center [207, 587] width 57 height 20
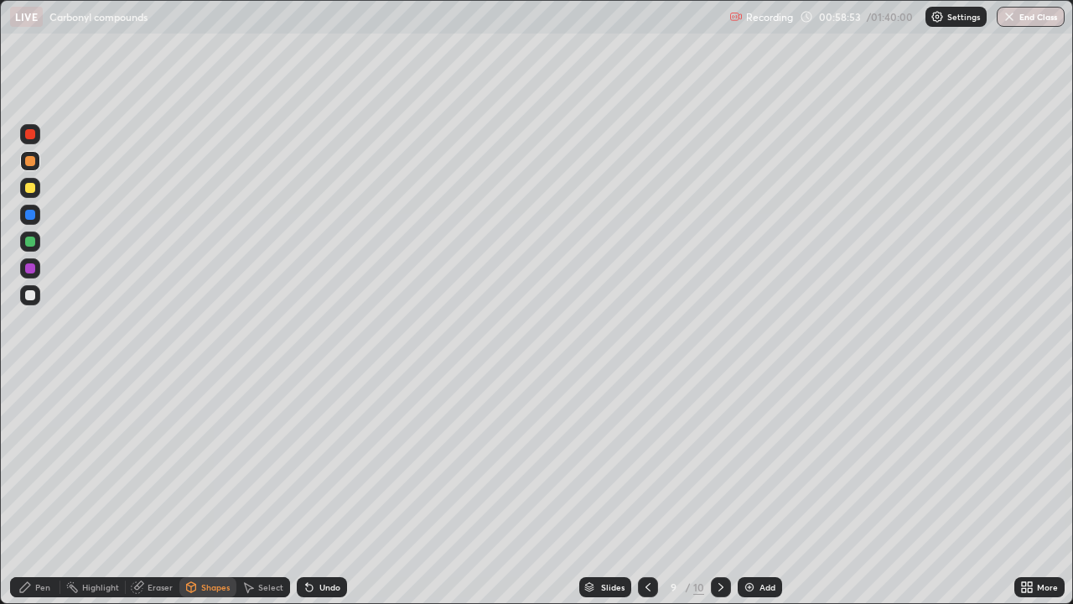
click at [91, 490] on div "Highlight" at bounding box center [92, 587] width 65 height 20
click at [719, 490] on icon at bounding box center [720, 586] width 13 height 13
click at [745, 490] on img at bounding box center [749, 586] width 13 height 13
click at [29, 296] on div at bounding box center [30, 295] width 10 height 10
click at [35, 490] on div "Pen" at bounding box center [42, 587] width 15 height 8
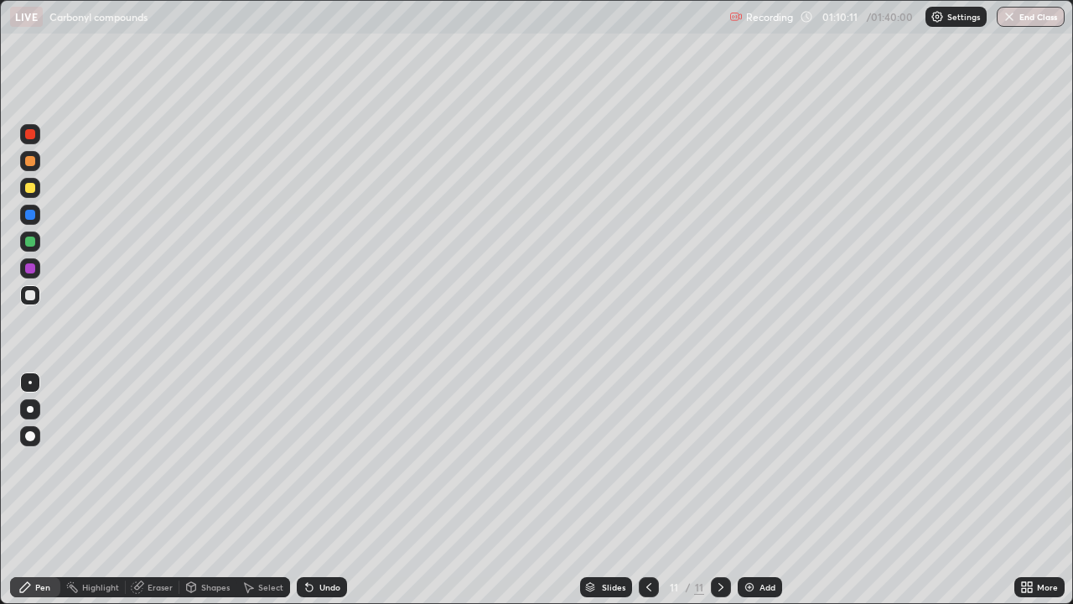
click at [26, 190] on div at bounding box center [30, 188] width 10 height 10
click at [155, 490] on div "Eraser" at bounding box center [160, 587] width 25 height 8
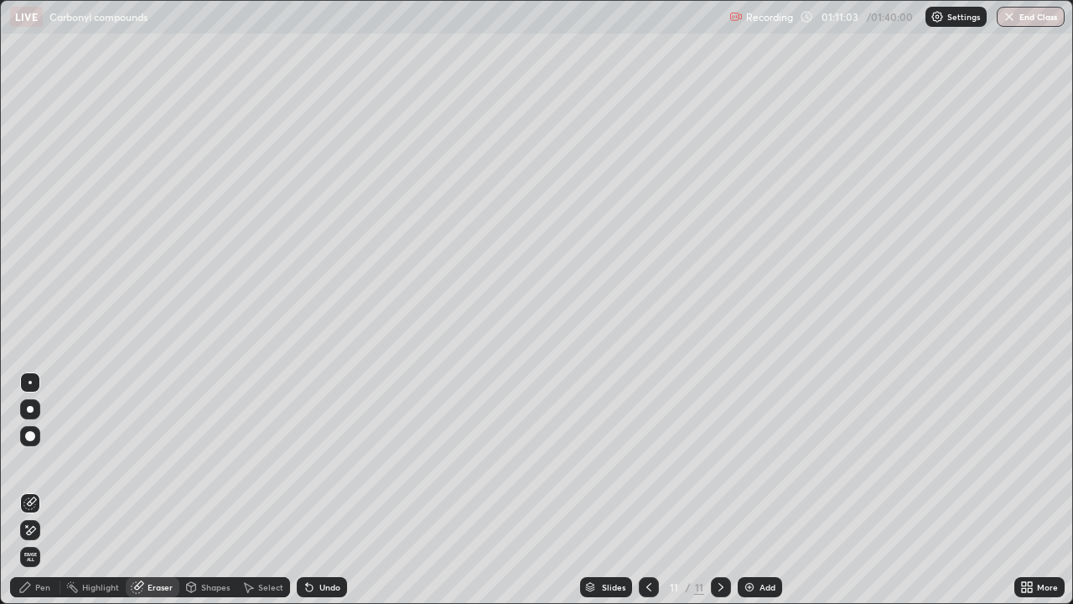
click at [44, 490] on div "Pen" at bounding box center [42, 587] width 15 height 8
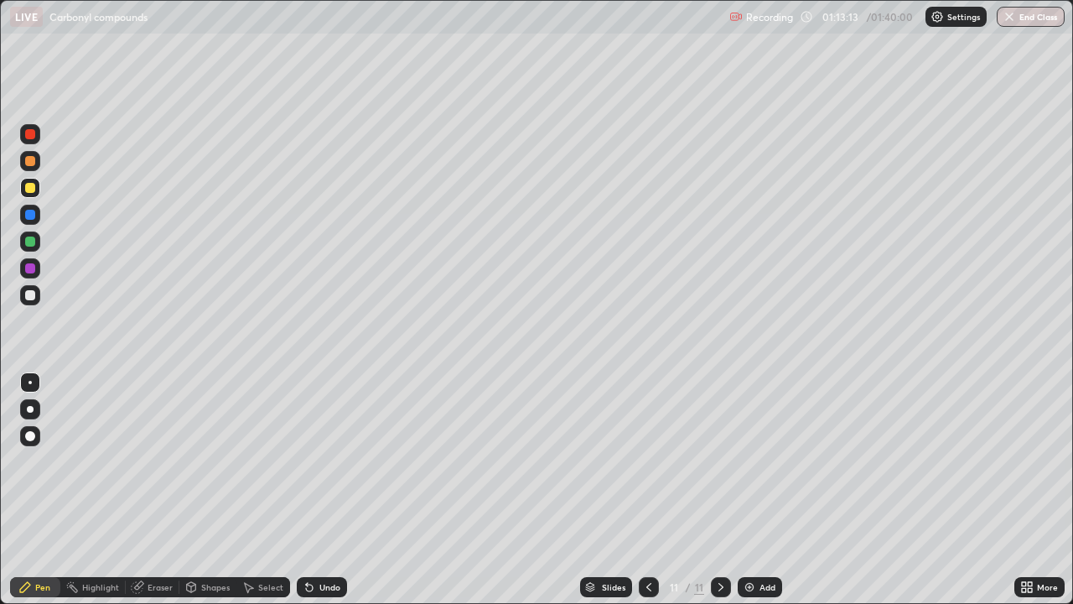
click at [29, 242] on div at bounding box center [30, 241] width 10 height 10
click at [30, 288] on div at bounding box center [30, 295] width 20 height 20
click at [650, 490] on icon at bounding box center [648, 586] width 13 height 13
click at [726, 490] on div at bounding box center [721, 587] width 20 height 20
click at [647, 490] on icon at bounding box center [649, 587] width 5 height 8
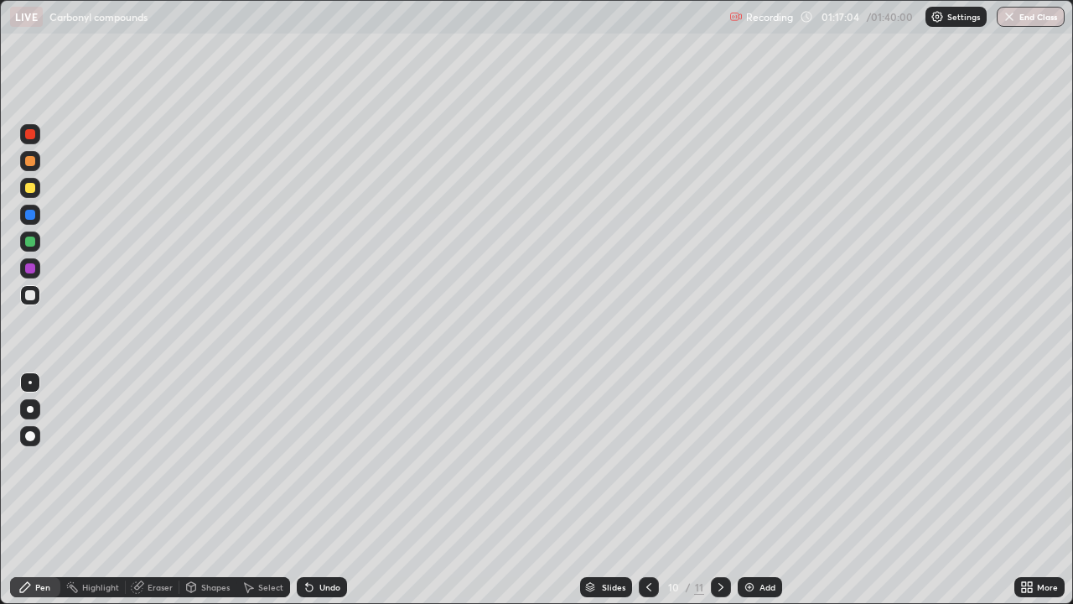
click at [718, 490] on icon at bounding box center [720, 586] width 13 height 13
click at [154, 490] on div "Eraser" at bounding box center [160, 587] width 25 height 8
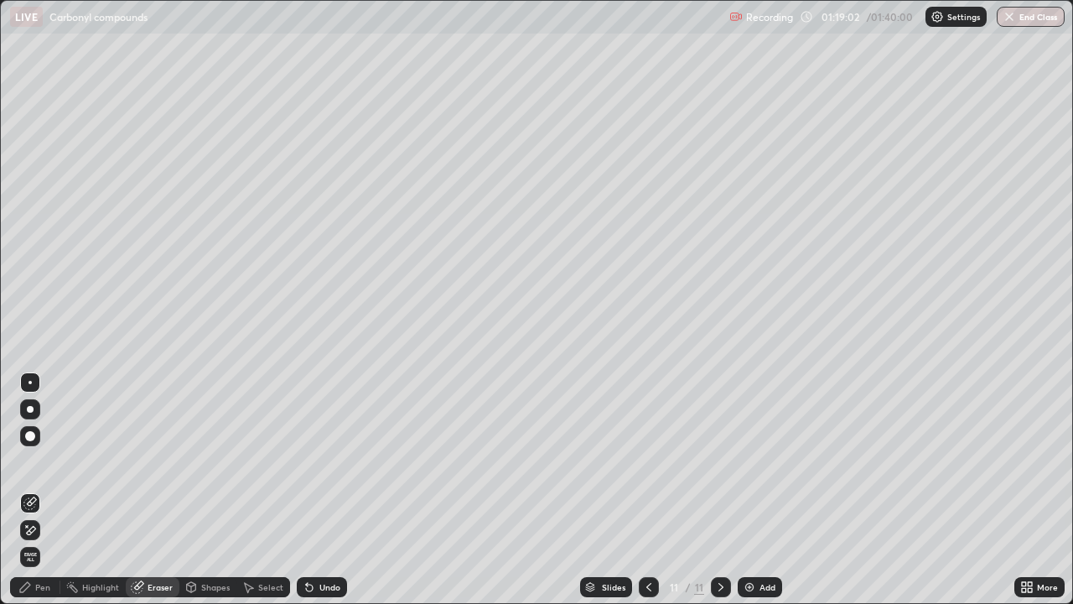
click at [43, 490] on div "Pen" at bounding box center [42, 587] width 15 height 8
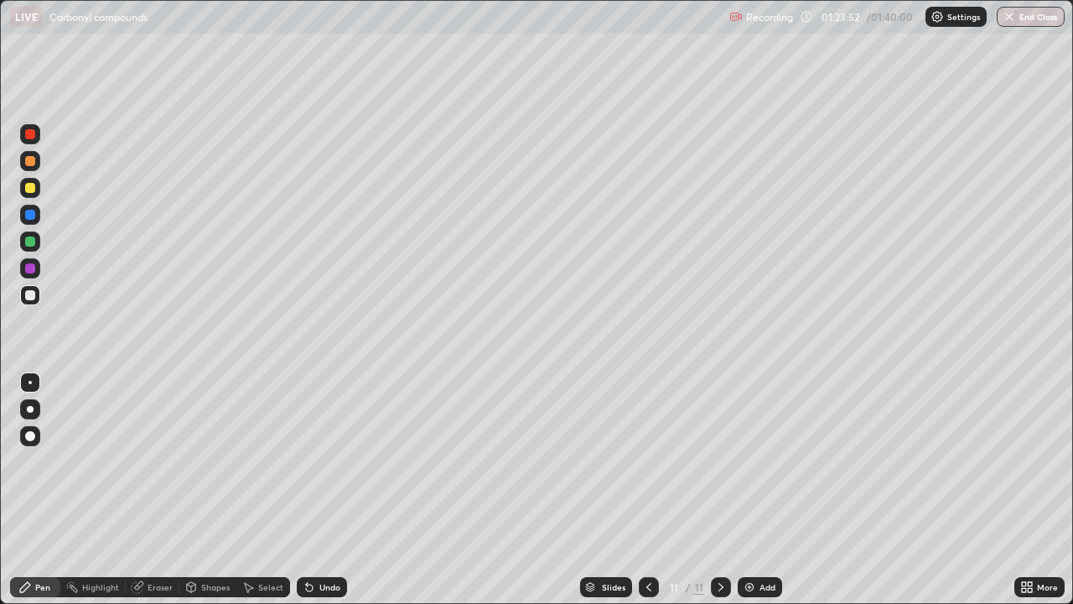
click at [647, 490] on icon at bounding box center [648, 586] width 13 height 13
click at [720, 490] on icon at bounding box center [720, 586] width 13 height 13
click at [750, 490] on img at bounding box center [749, 586] width 13 height 13
click at [148, 490] on div "Eraser" at bounding box center [160, 587] width 25 height 8
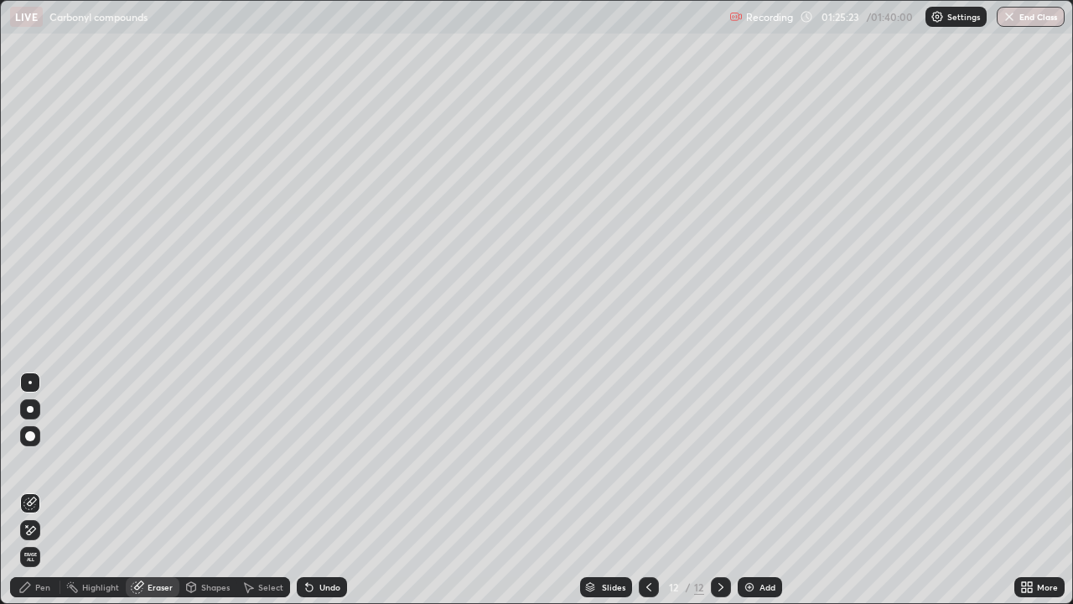
click at [18, 187] on div "Erase all" at bounding box center [30, 302] width 40 height 537
click at [39, 490] on div "Pen" at bounding box center [42, 587] width 15 height 8
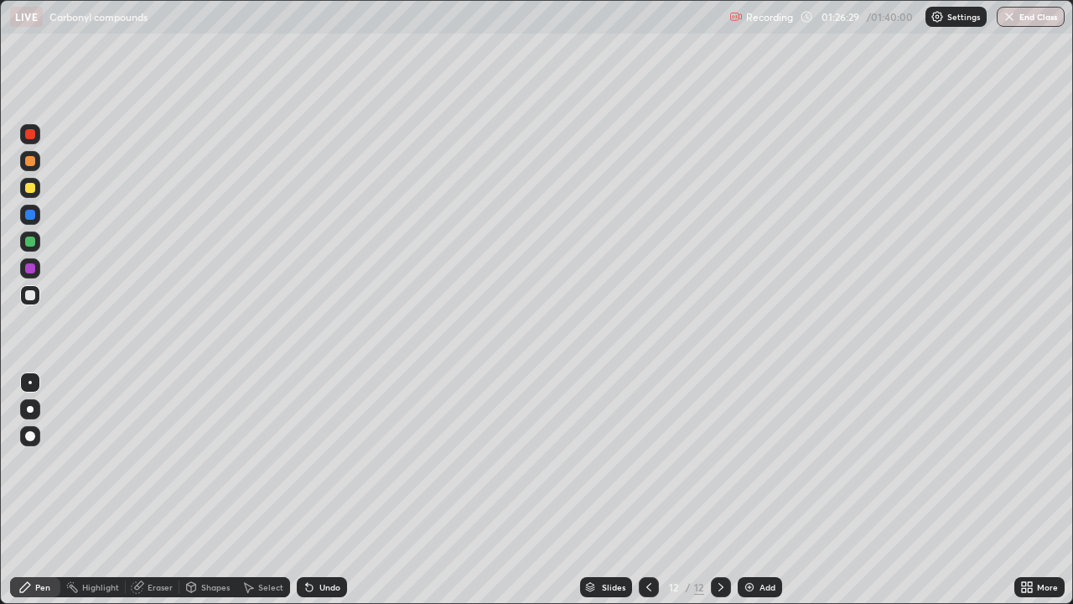
click at [154, 490] on div "Eraser" at bounding box center [153, 587] width 54 height 20
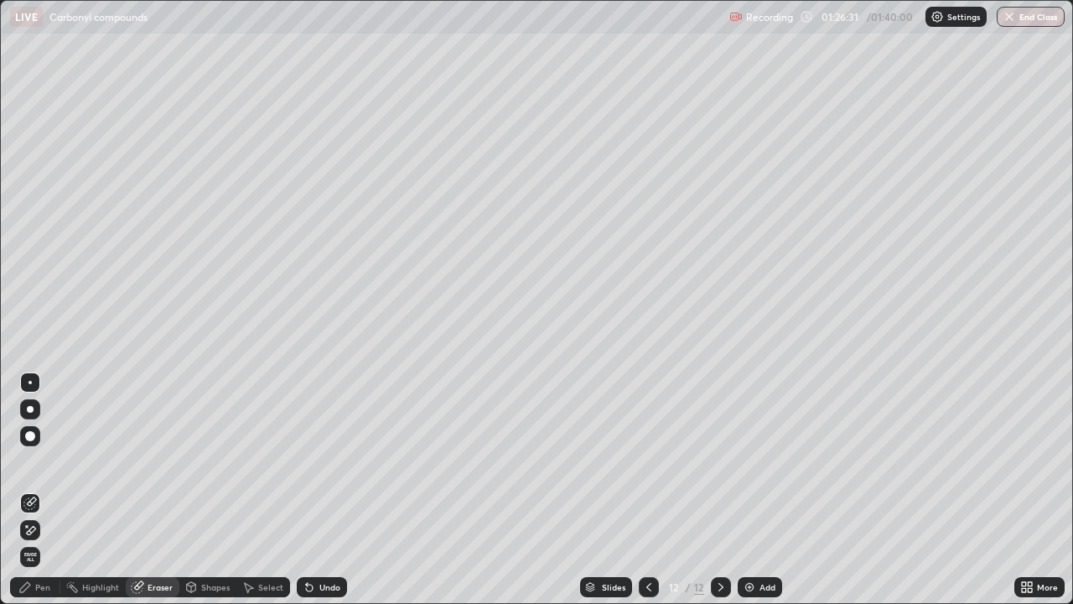
click at [46, 490] on div "Pen" at bounding box center [35, 587] width 50 height 20
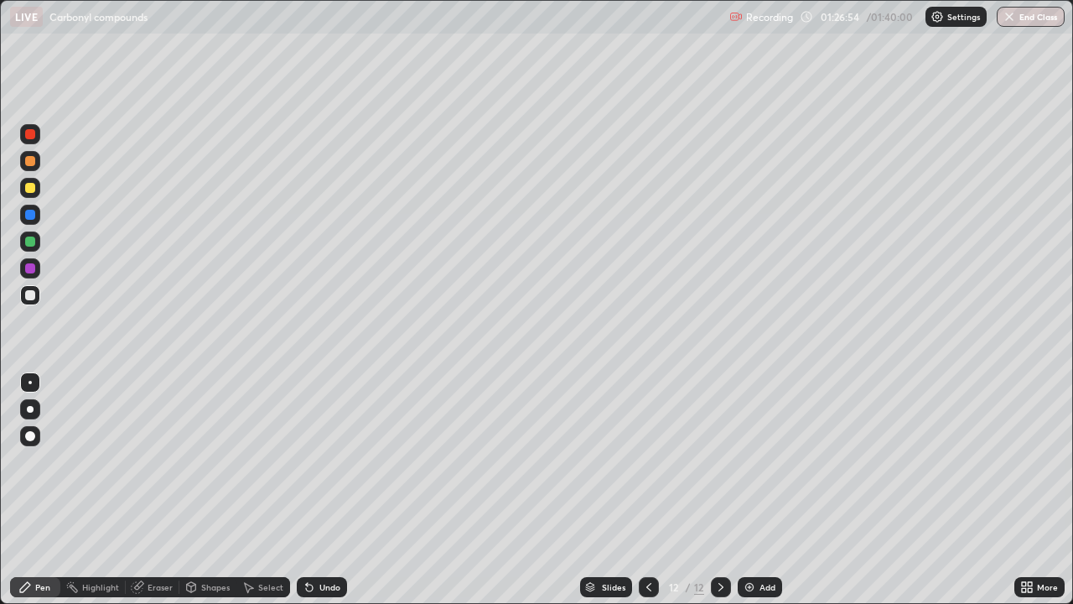
click at [26, 187] on div at bounding box center [30, 188] width 10 height 10
click at [28, 295] on div at bounding box center [30, 295] width 10 height 10
click at [141, 490] on icon at bounding box center [138, 585] width 9 height 8
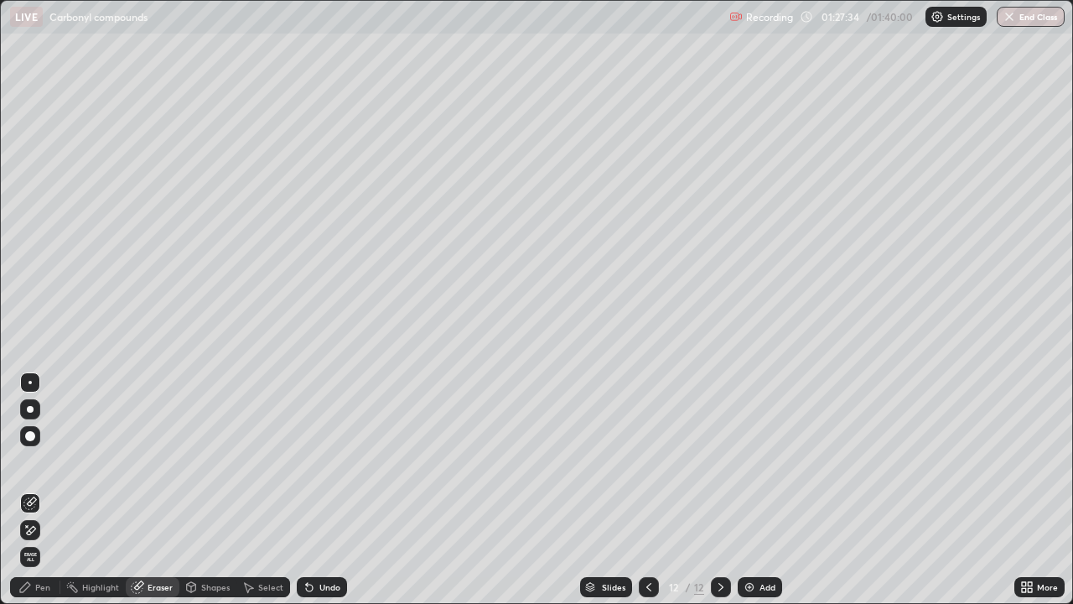
click at [38, 490] on div "Pen" at bounding box center [35, 587] width 50 height 20
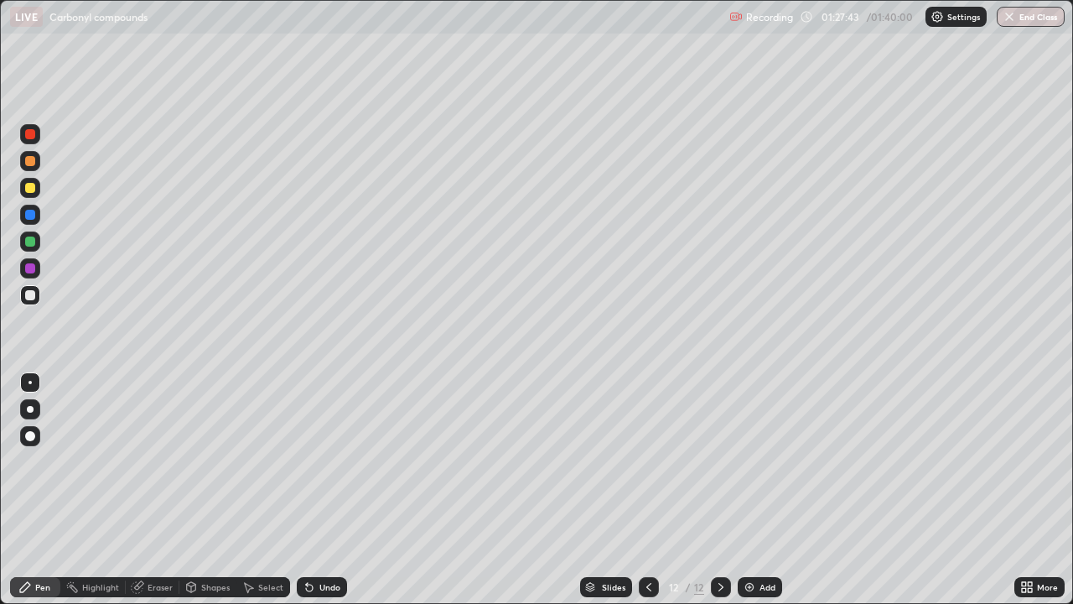
click at [29, 188] on div at bounding box center [30, 188] width 10 height 10
click at [37, 298] on div at bounding box center [30, 295] width 20 height 20
click at [169, 490] on div "Eraser" at bounding box center [160, 587] width 25 height 8
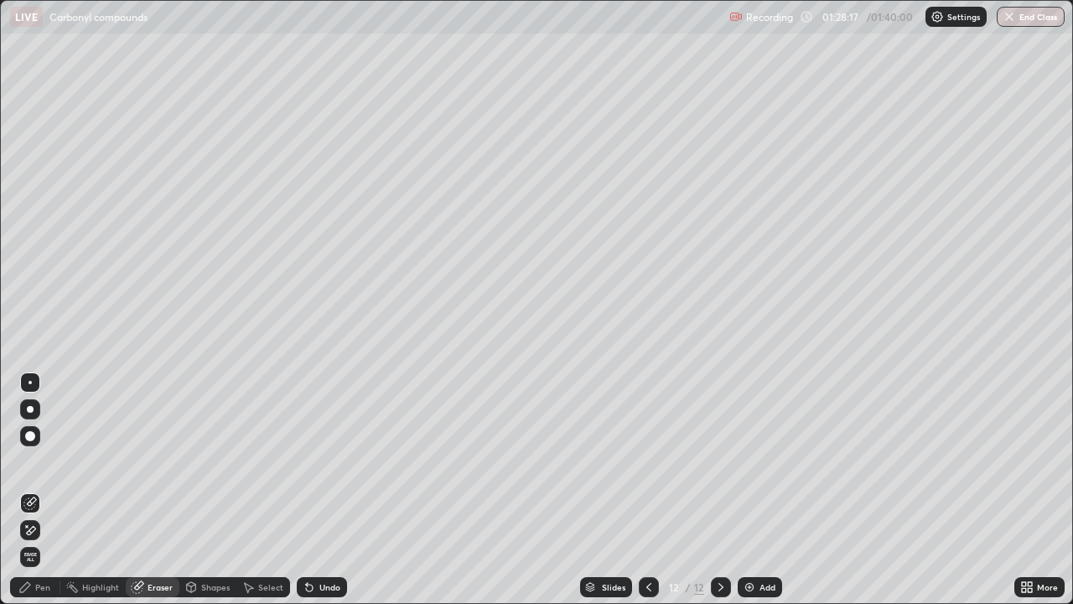
click at [37, 490] on div "Pen" at bounding box center [42, 587] width 15 height 8
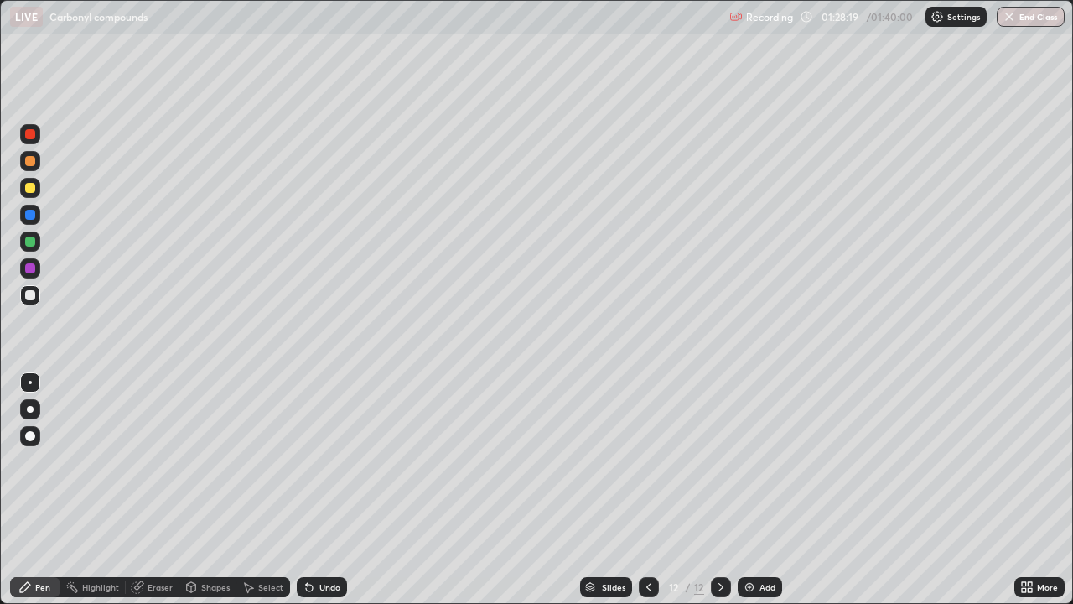
click at [31, 268] on div at bounding box center [30, 268] width 10 height 10
click at [36, 298] on div at bounding box center [30, 295] width 20 height 20
click at [30, 189] on div at bounding box center [30, 188] width 10 height 10
click at [31, 299] on div at bounding box center [30, 295] width 10 height 10
click at [35, 250] on div at bounding box center [30, 241] width 20 height 20
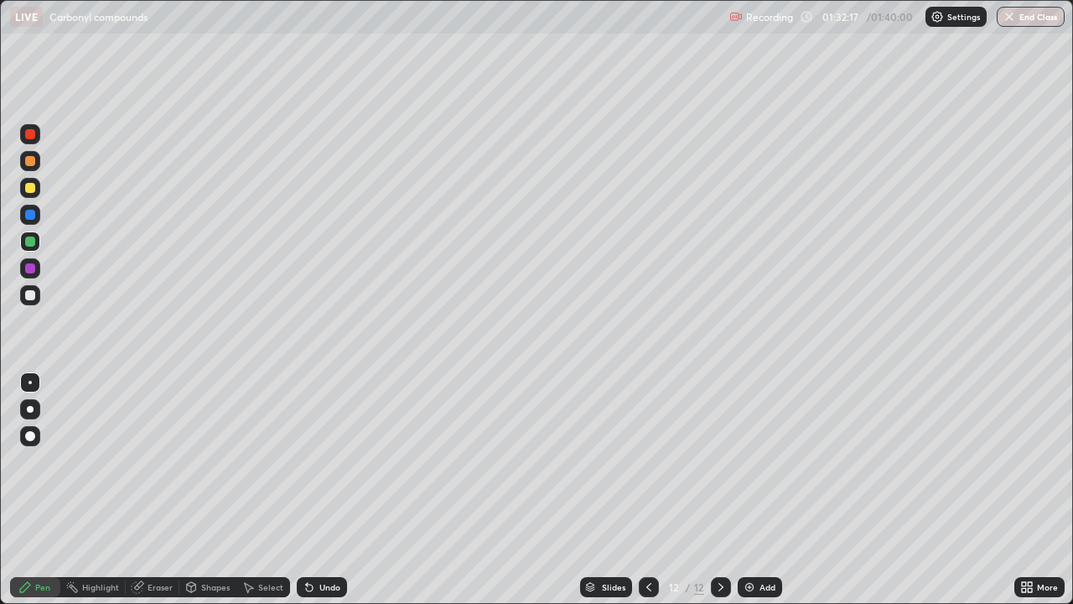
click at [647, 490] on icon at bounding box center [648, 586] width 13 height 13
click at [157, 490] on div "Eraser" at bounding box center [153, 587] width 54 height 20
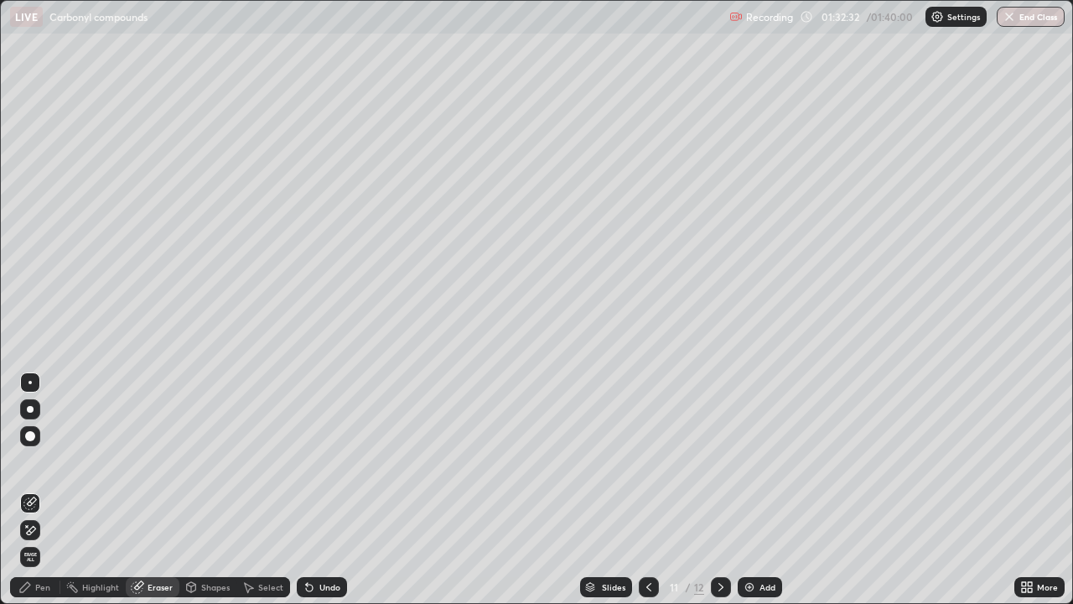
click at [39, 490] on div "Pen" at bounding box center [42, 587] width 15 height 8
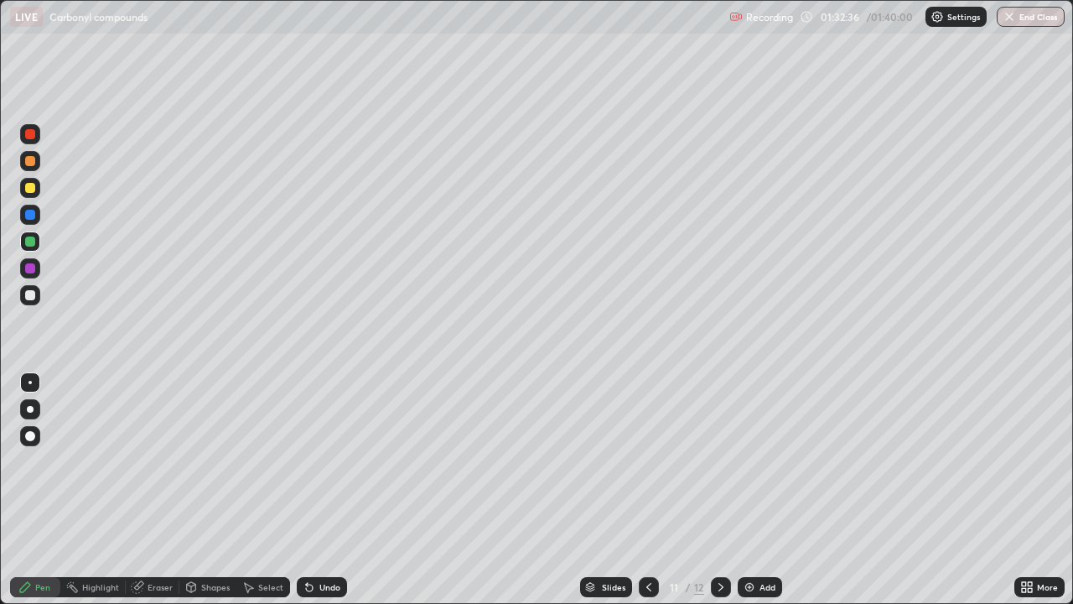
click at [29, 132] on div at bounding box center [30, 134] width 10 height 10
click at [719, 490] on icon at bounding box center [720, 586] width 13 height 13
click at [750, 490] on img at bounding box center [749, 586] width 13 height 13
click at [36, 302] on div at bounding box center [30, 295] width 20 height 20
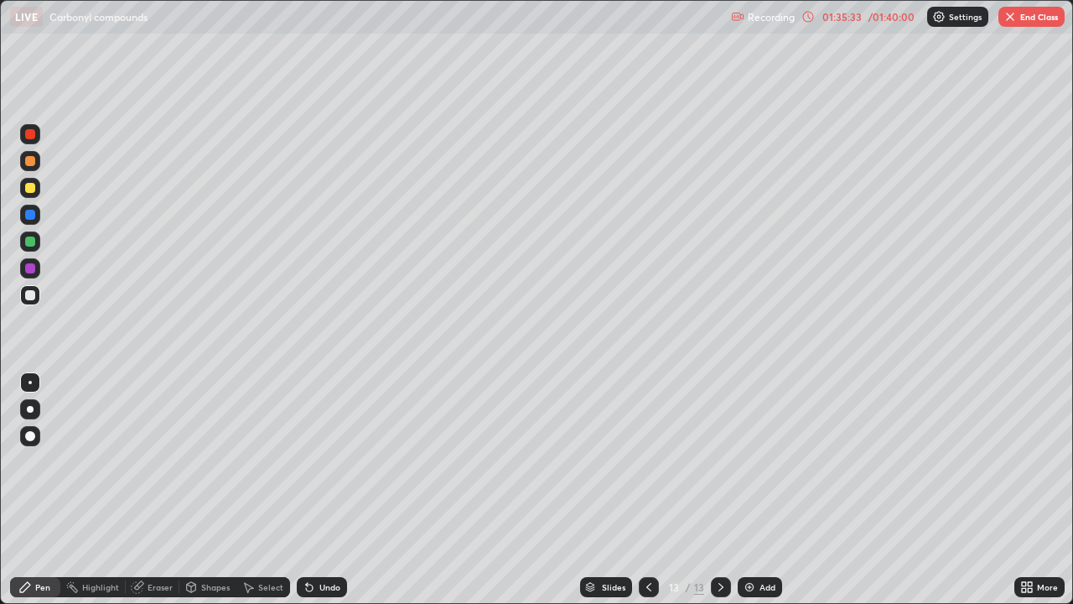
click at [38, 240] on div at bounding box center [30, 241] width 20 height 20
click at [33, 294] on div at bounding box center [30, 295] width 10 height 10
click at [39, 216] on div at bounding box center [30, 215] width 20 height 20
click at [39, 273] on div at bounding box center [30, 268] width 20 height 20
click at [37, 296] on div at bounding box center [30, 295] width 20 height 20
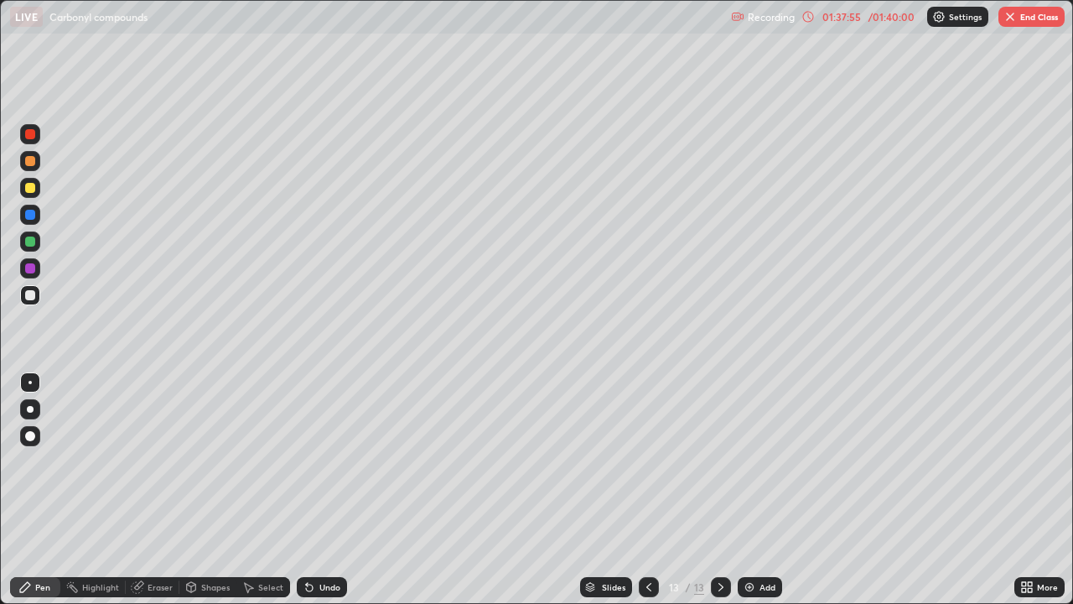
click at [647, 490] on icon at bounding box center [648, 586] width 13 height 13
click at [648, 490] on icon at bounding box center [648, 586] width 13 height 13
click at [711, 490] on div at bounding box center [721, 587] width 20 height 20
click at [719, 490] on icon at bounding box center [720, 586] width 13 height 13
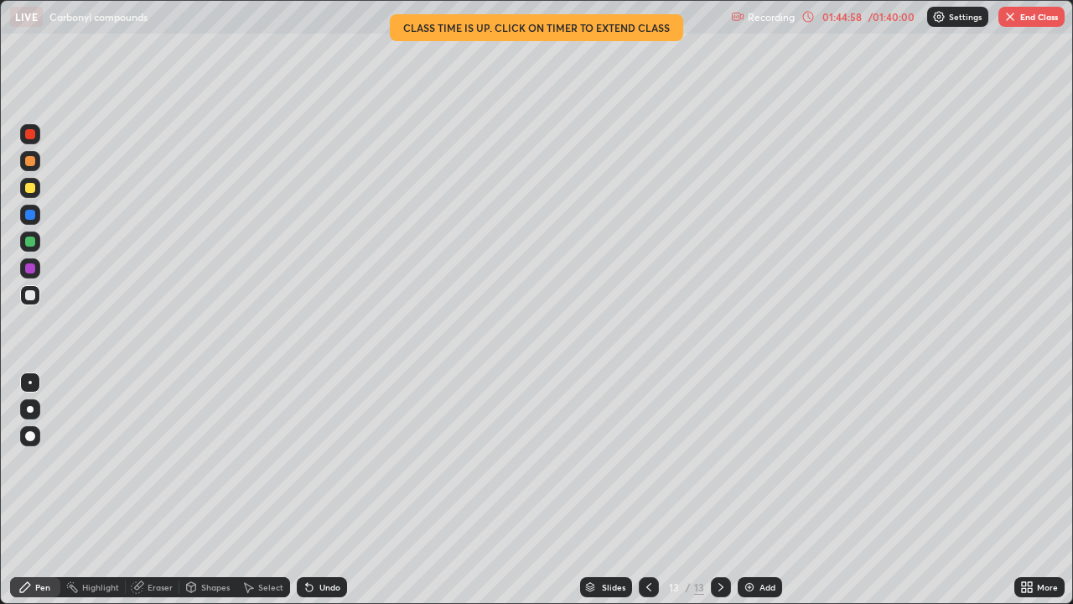
click at [850, 14] on div "01:44:58" at bounding box center [841, 17] width 47 height 10
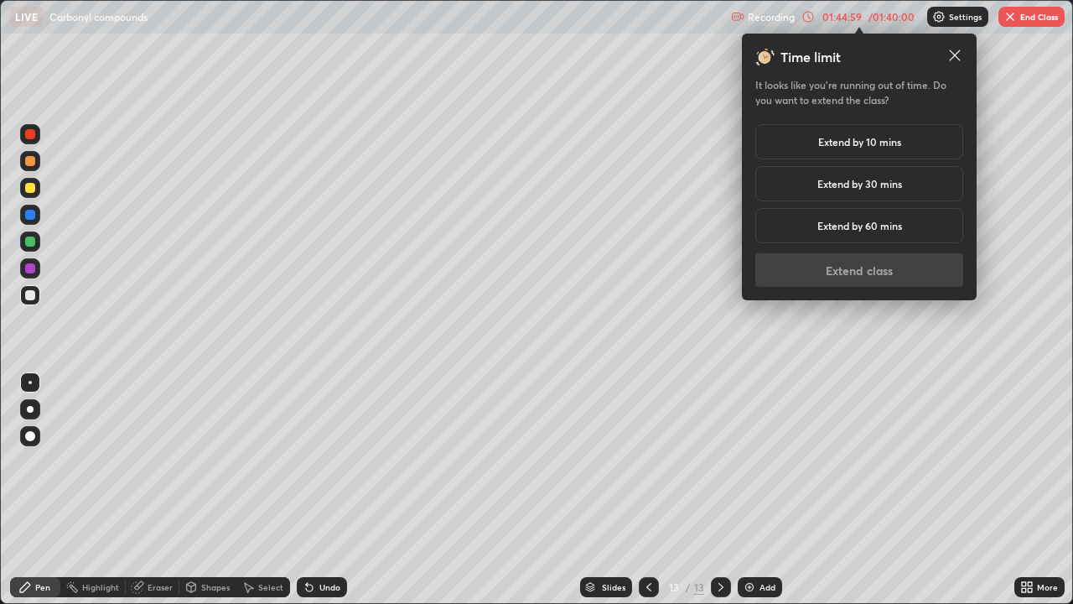
click at [874, 191] on div "Extend by 30 mins" at bounding box center [860, 183] width 208 height 35
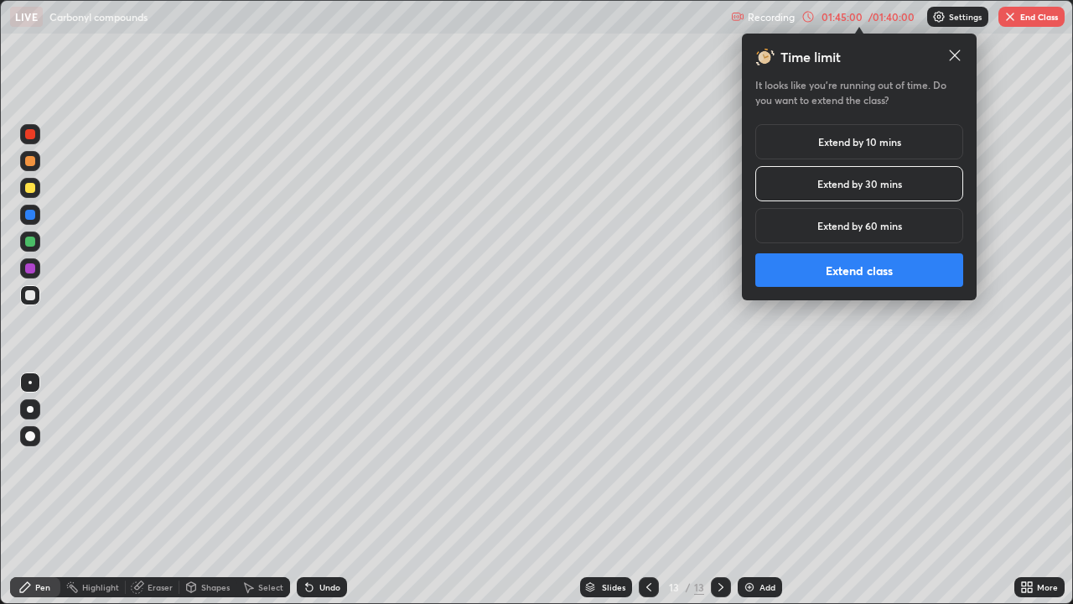
click at [872, 271] on button "Extend class" at bounding box center [860, 270] width 208 height 34
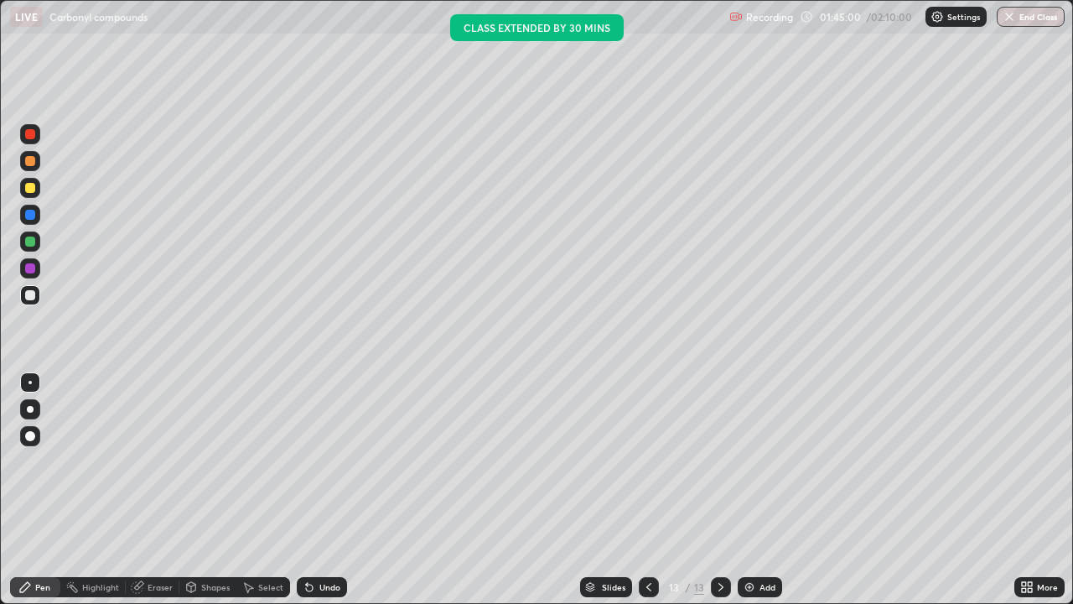
click at [1007, 12] on img "button" at bounding box center [1009, 16] width 13 height 13
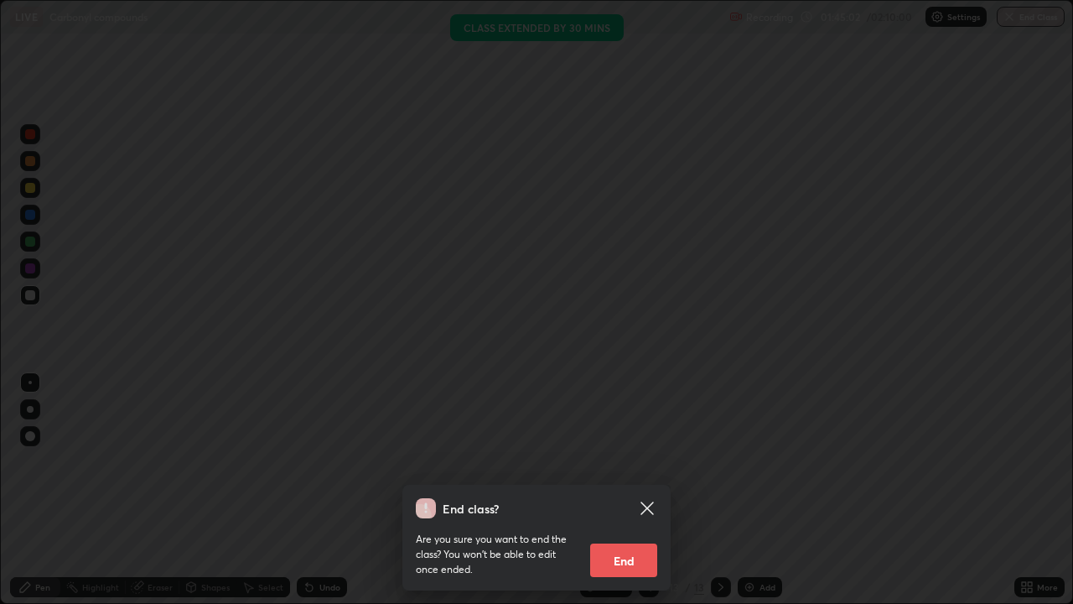
click at [614, 490] on button "End" at bounding box center [623, 560] width 67 height 34
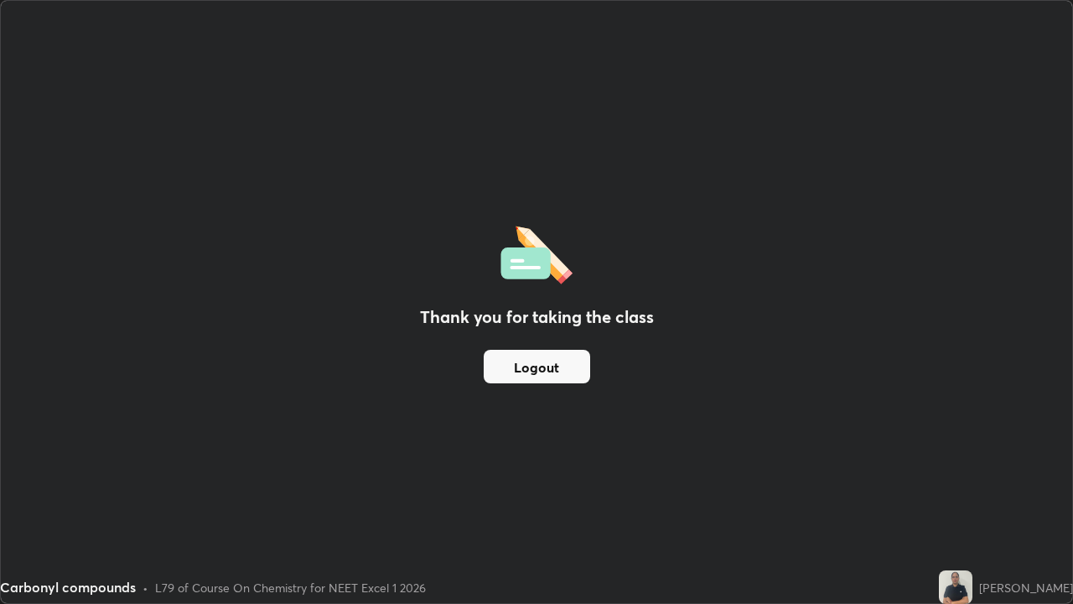
click at [446, 405] on div "Thank you for taking the class Logout" at bounding box center [537, 302] width 1072 height 602
click at [498, 373] on button "Logout" at bounding box center [537, 367] width 106 height 34
